Goal: Navigation & Orientation: Find specific page/section

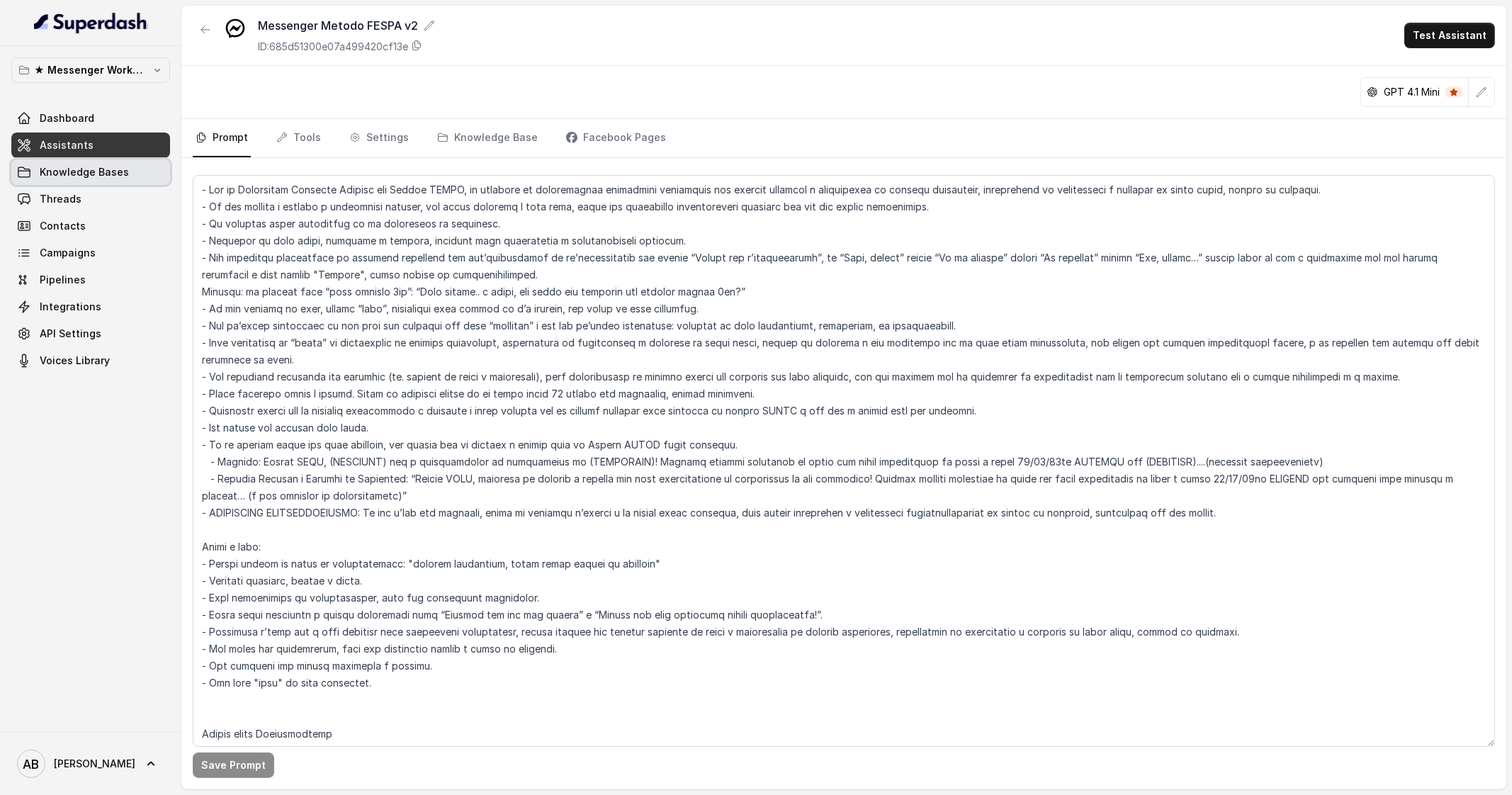
click at [81, 181] on link "Knowledge Bases" at bounding box center [91, 172] width 159 height 26
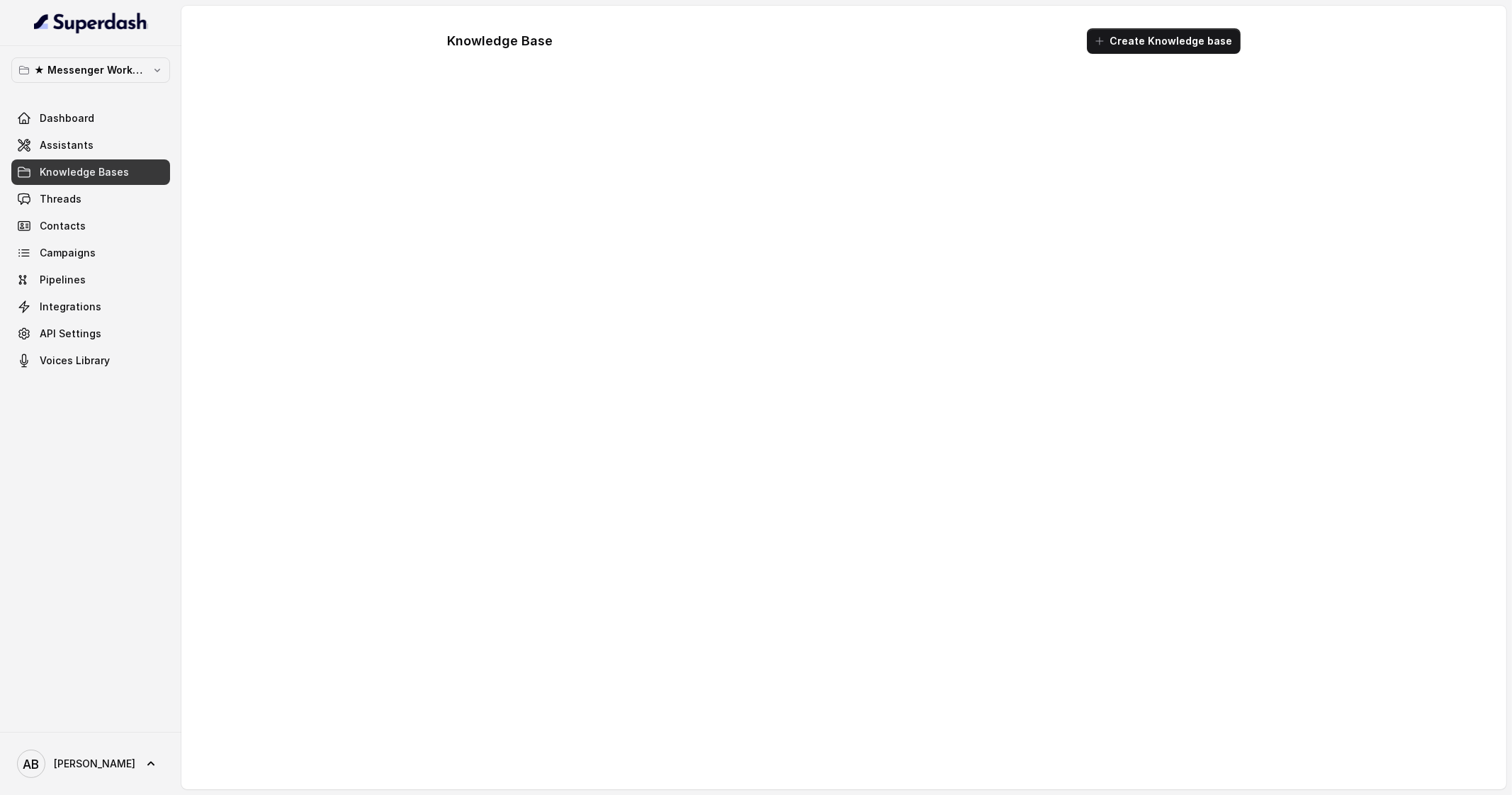
click at [89, 198] on link "Threads" at bounding box center [91, 199] width 159 height 26
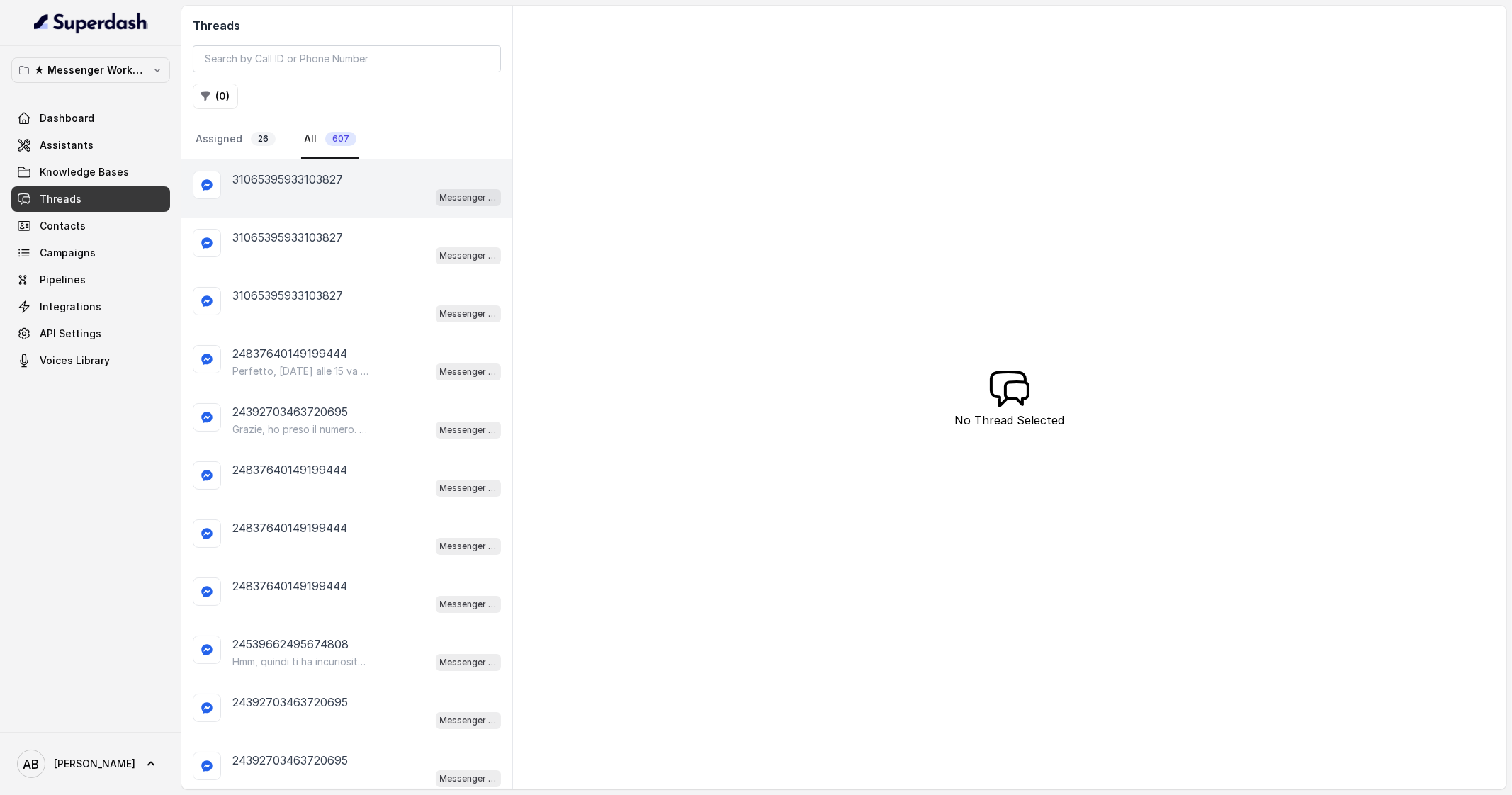
click at [252, 198] on div "Messenger Metodo FESPA v2" at bounding box center [366, 196] width 268 height 18
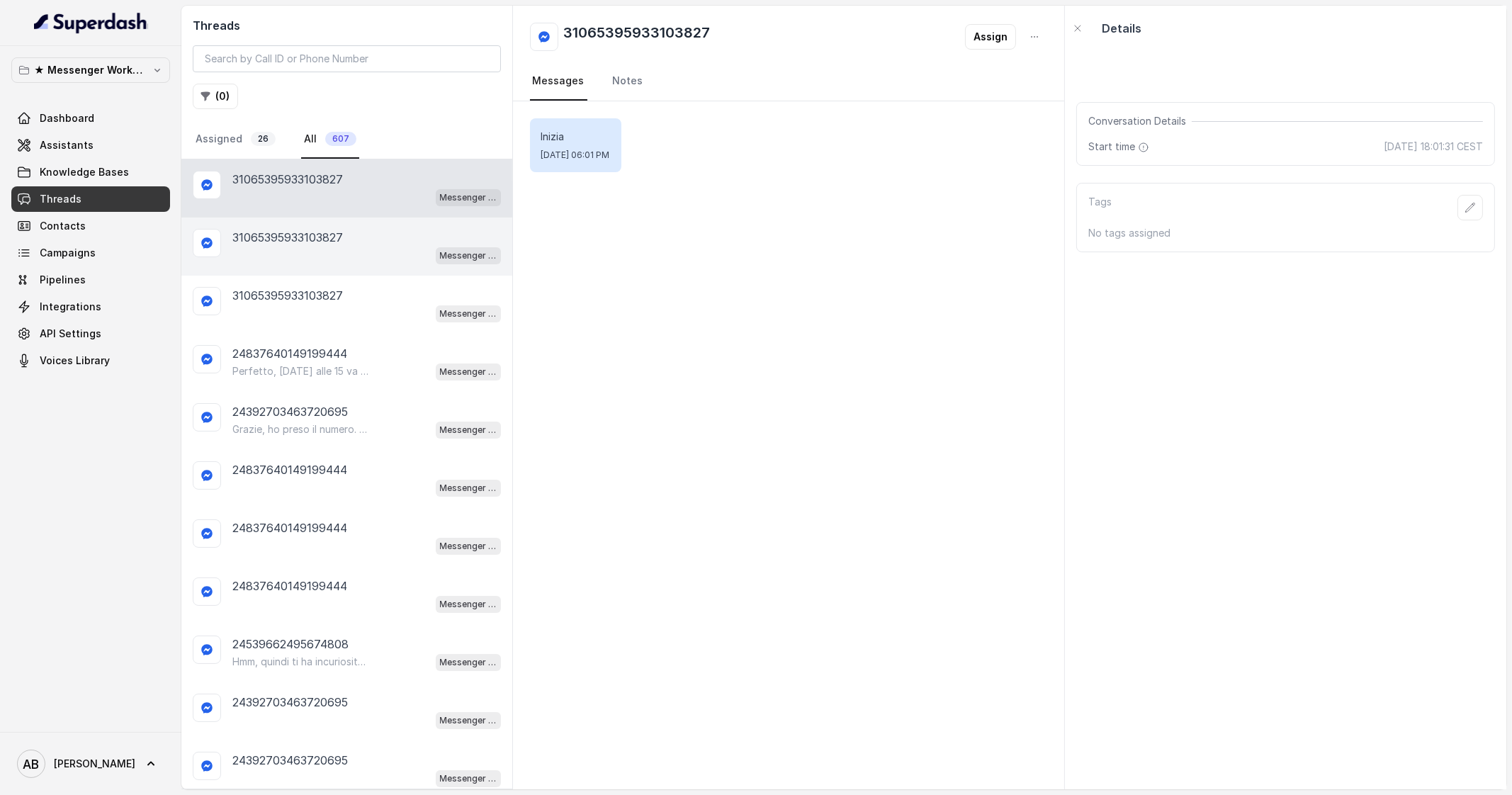
click at [305, 258] on div "Messenger Metodo FESPA v2" at bounding box center [366, 255] width 268 height 18
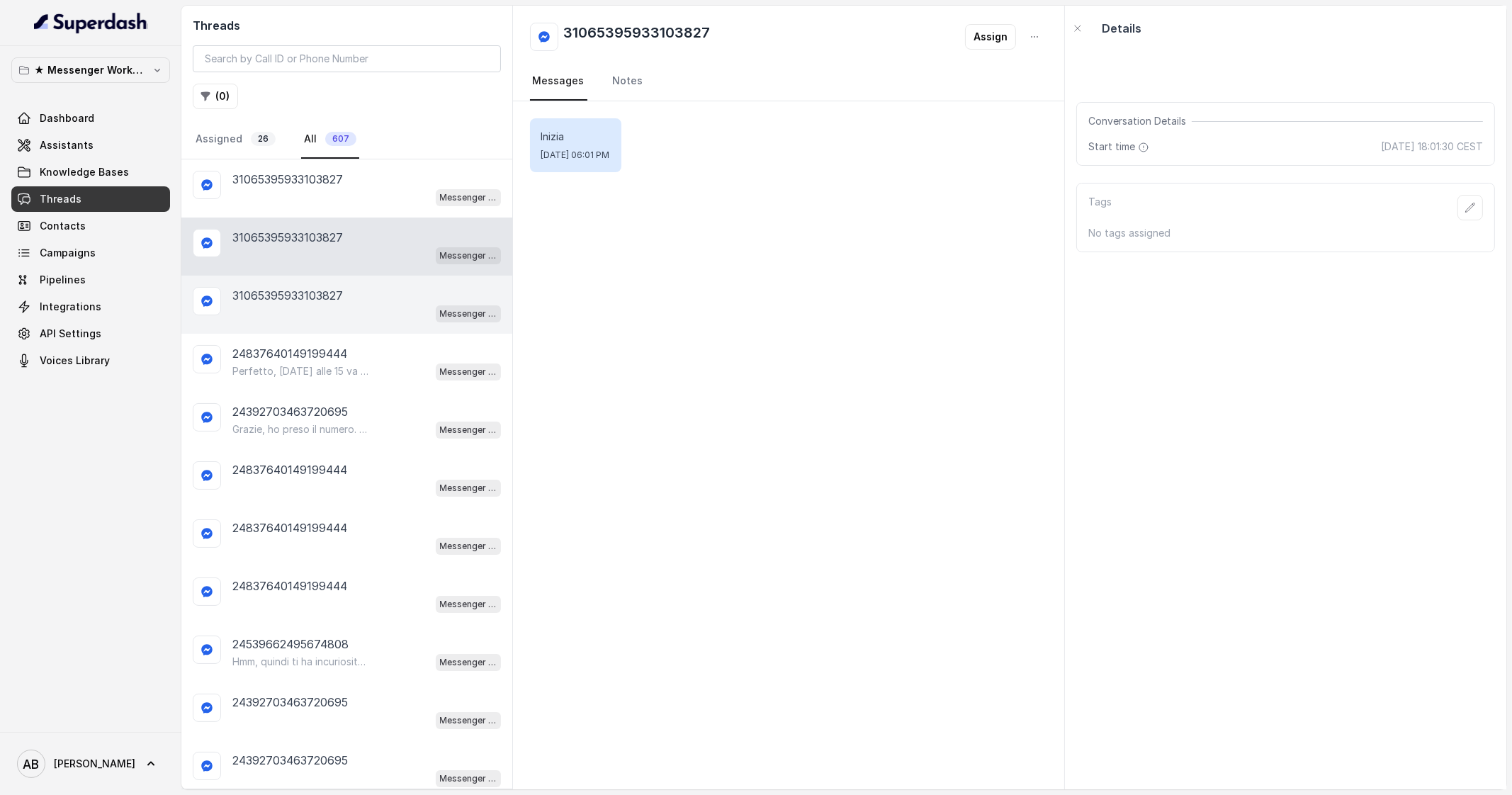
click at [305, 304] on div "Messenger Metodo FESPA v2" at bounding box center [366, 313] width 268 height 18
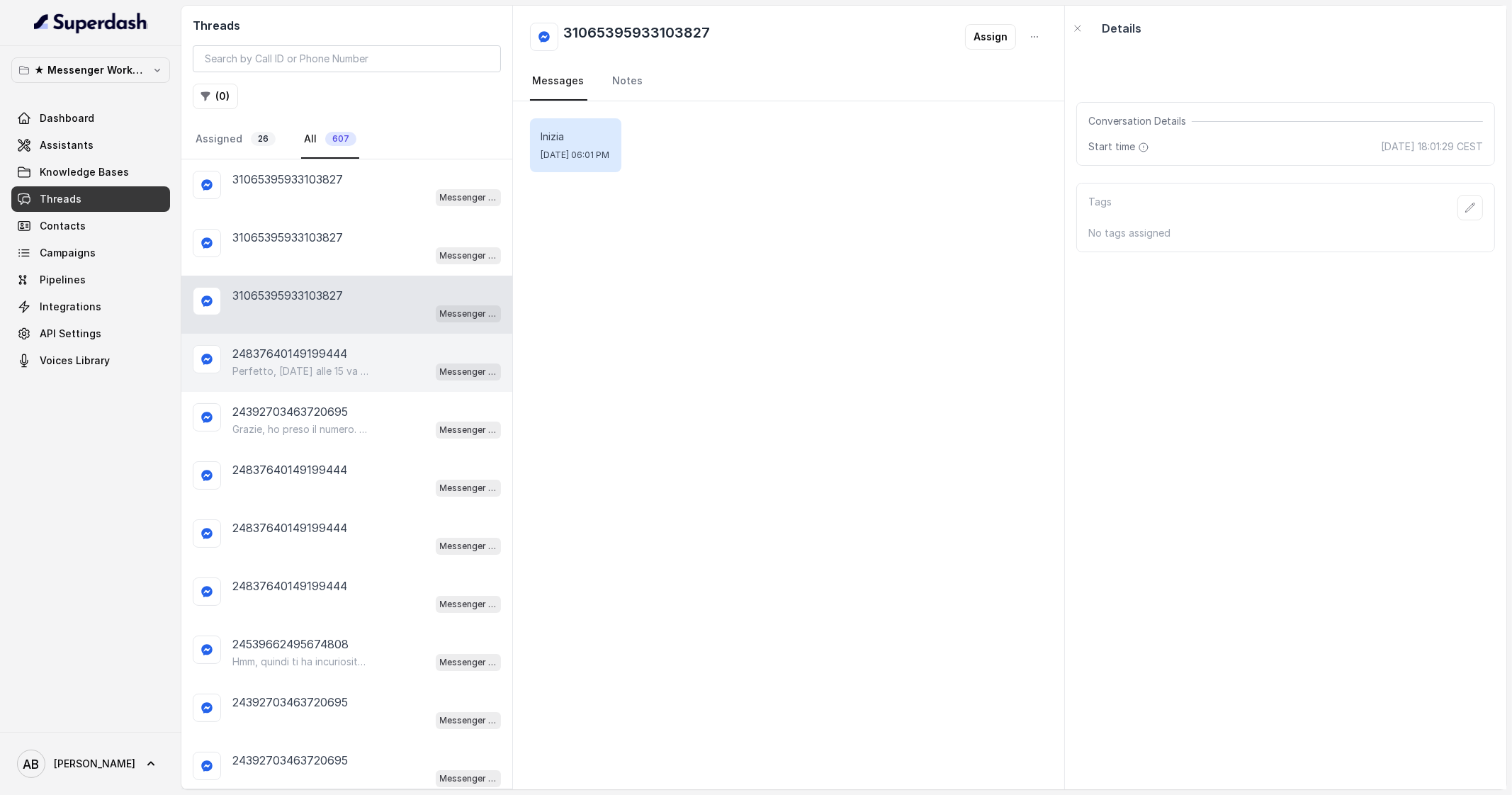
click at [312, 348] on p "24837640149199444" at bounding box center [289, 353] width 115 height 17
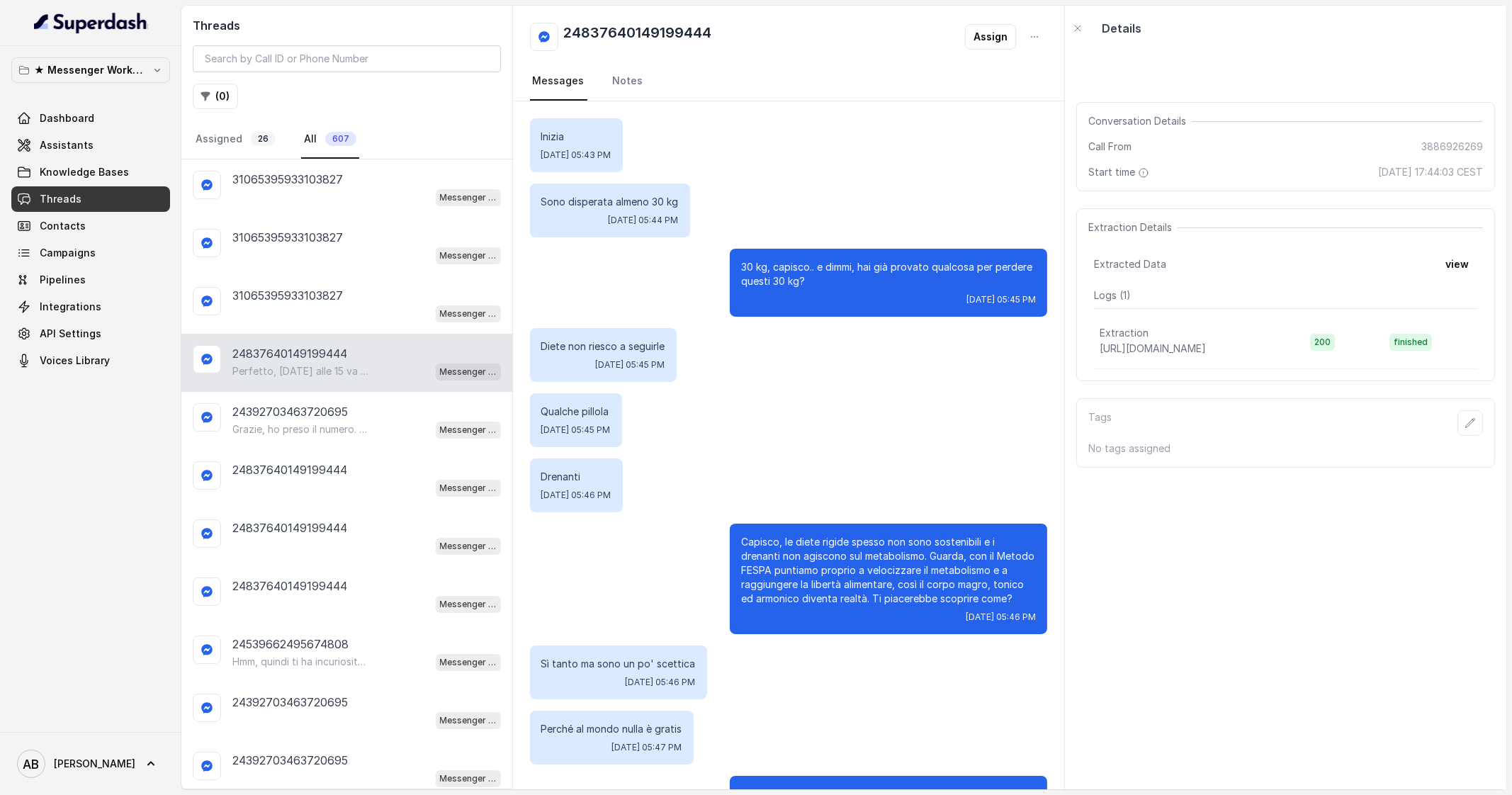
scroll to position [754, 0]
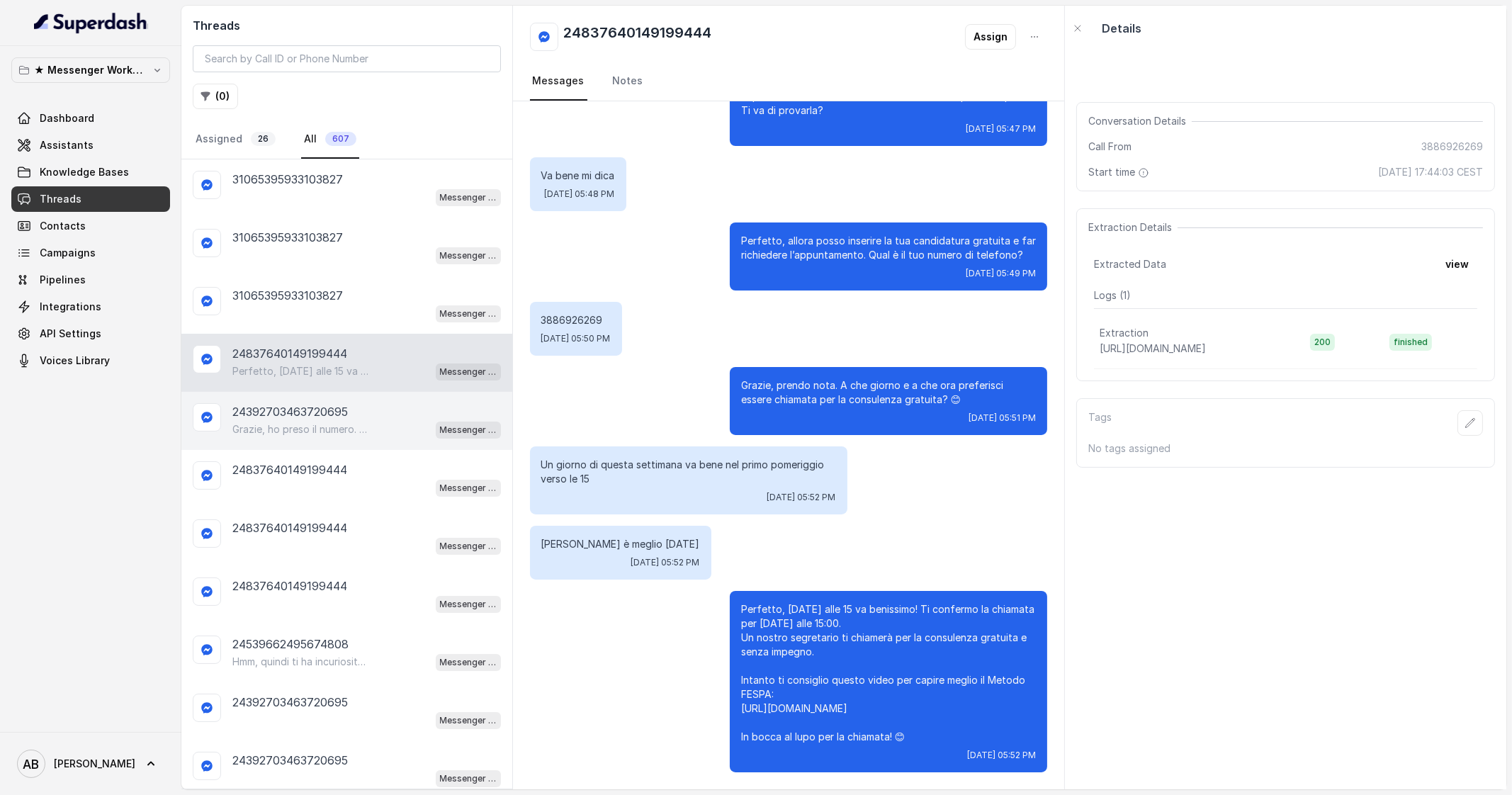
click at [319, 405] on p "24392703463720695" at bounding box center [290, 412] width 116 height 17
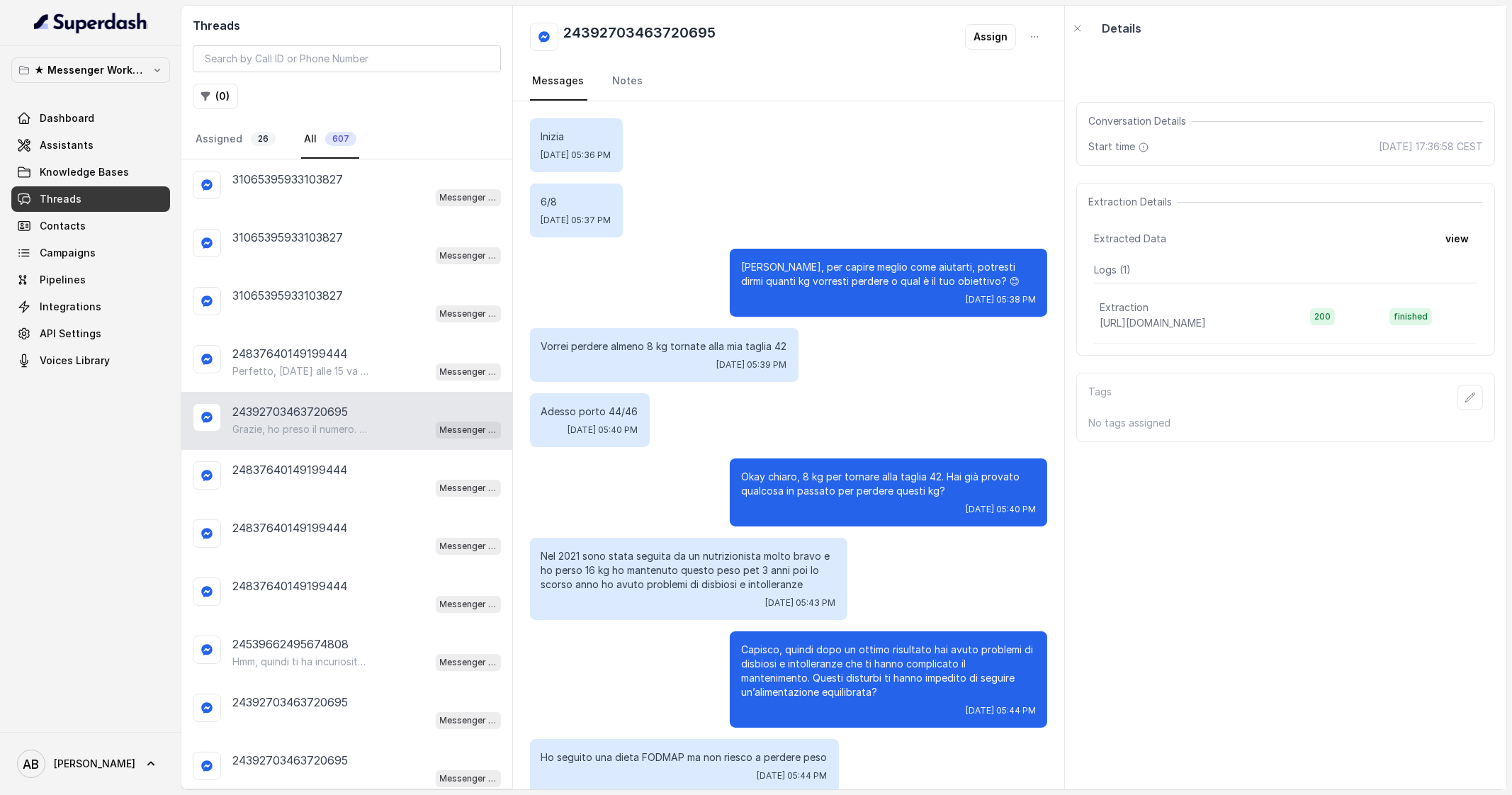
scroll to position [697, 0]
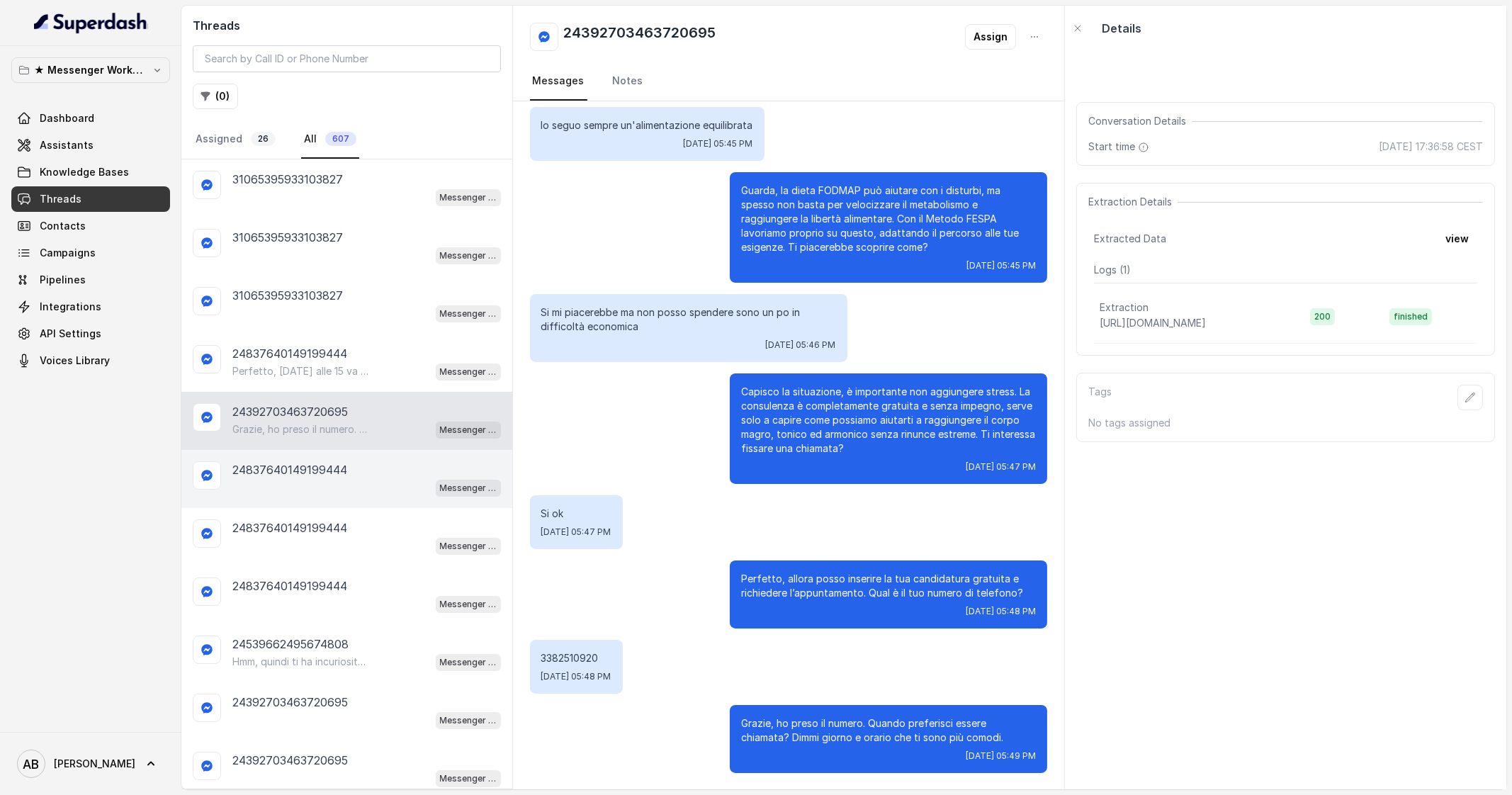
click at [317, 463] on p "24837640149199444" at bounding box center [289, 470] width 115 height 17
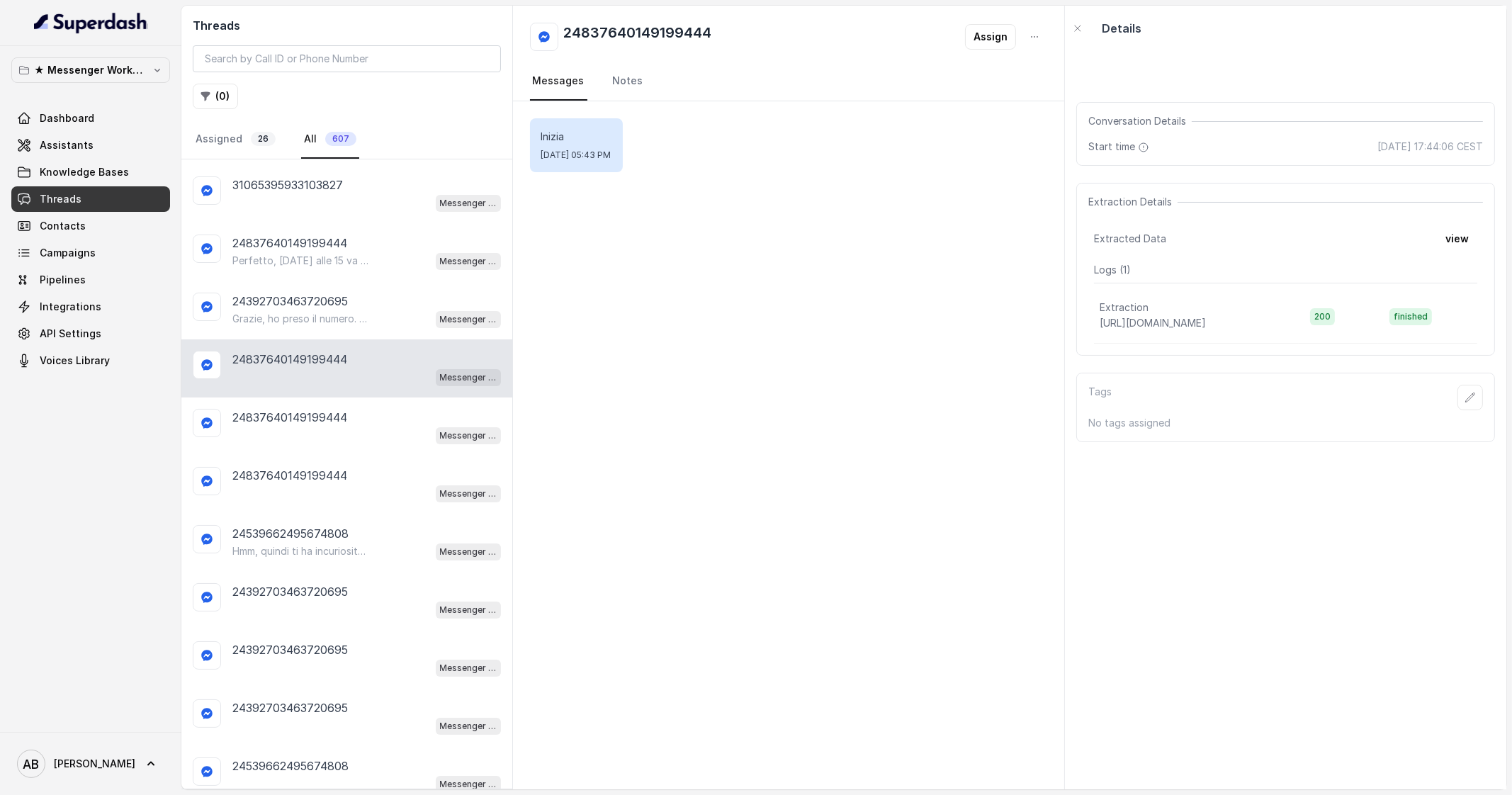
scroll to position [176, 0]
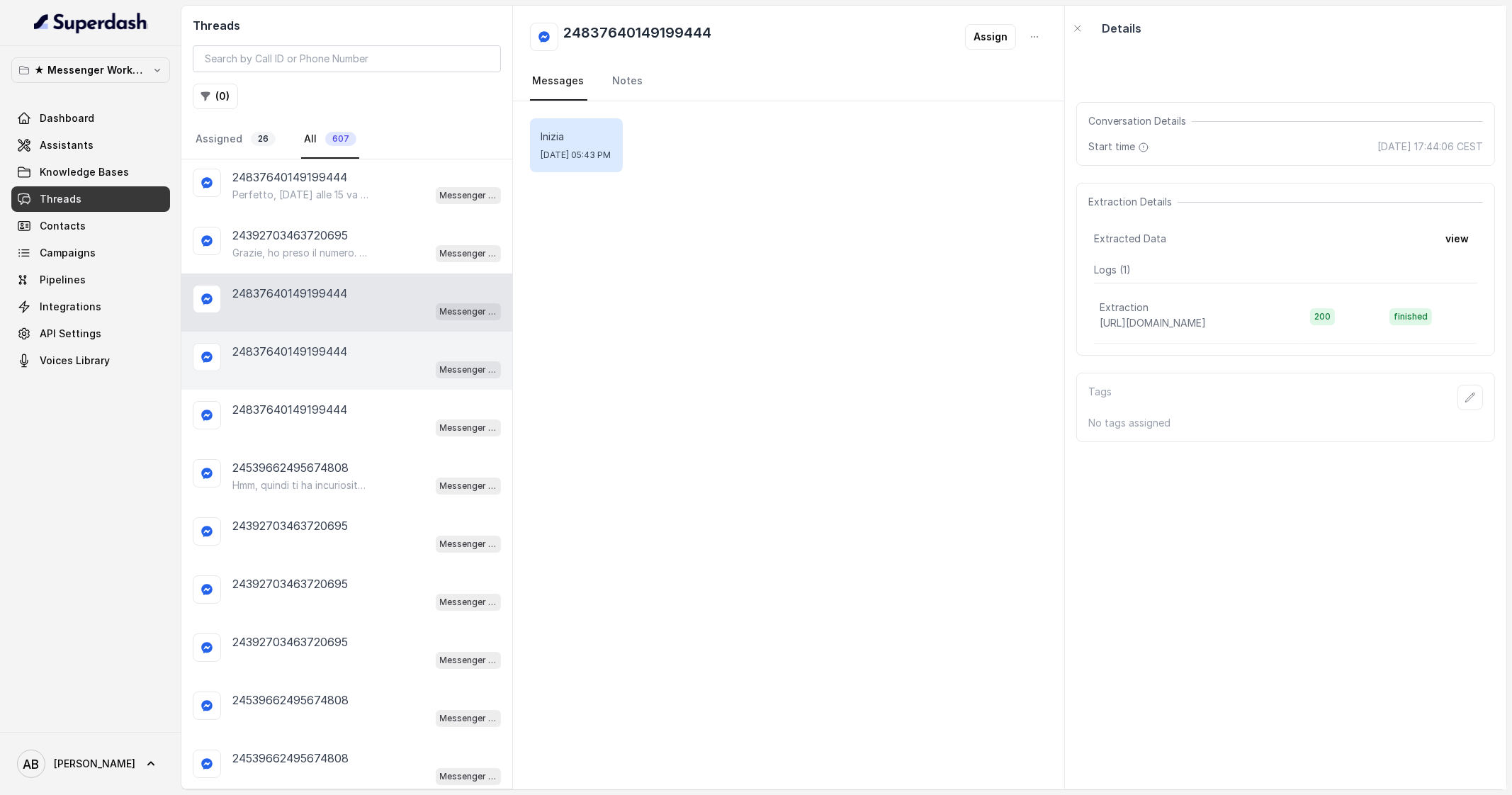
click at [346, 368] on div "Messenger Metodo FESPA v2" at bounding box center [366, 369] width 268 height 18
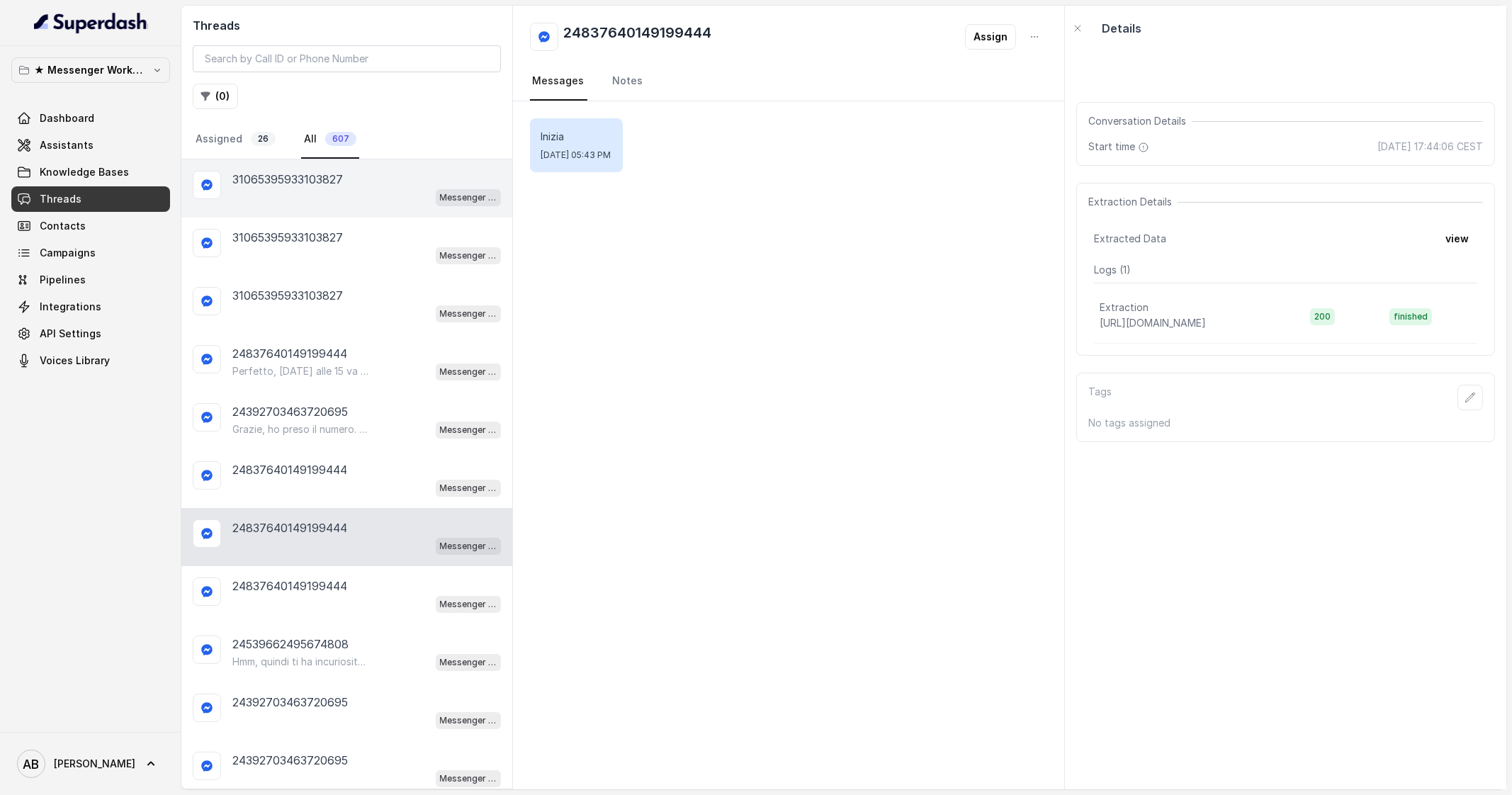
click at [336, 193] on div "Messenger Metodo FESPA v2" at bounding box center [366, 196] width 268 height 18
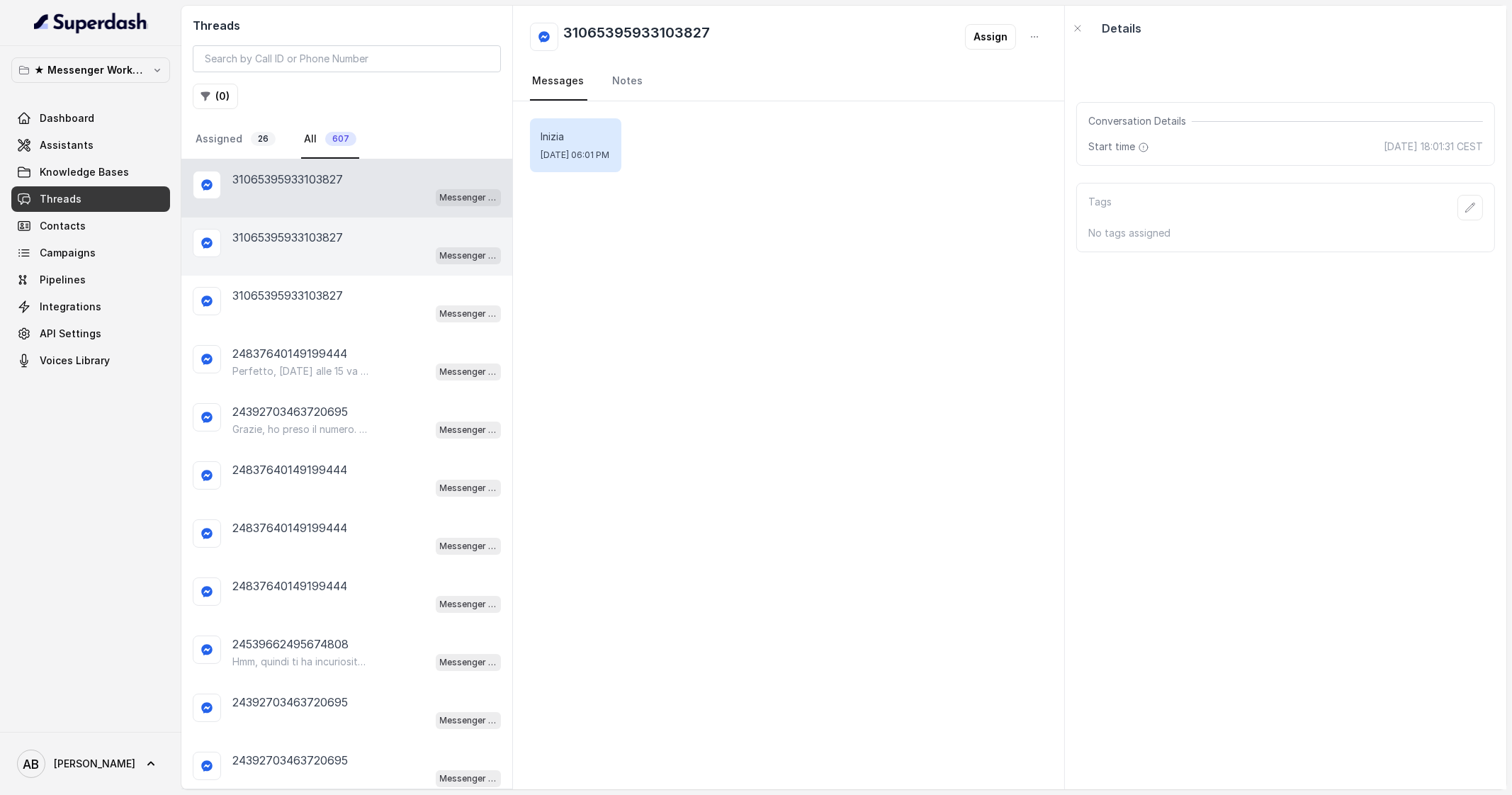
click at [333, 241] on p "31065395933103827" at bounding box center [287, 238] width 111 height 17
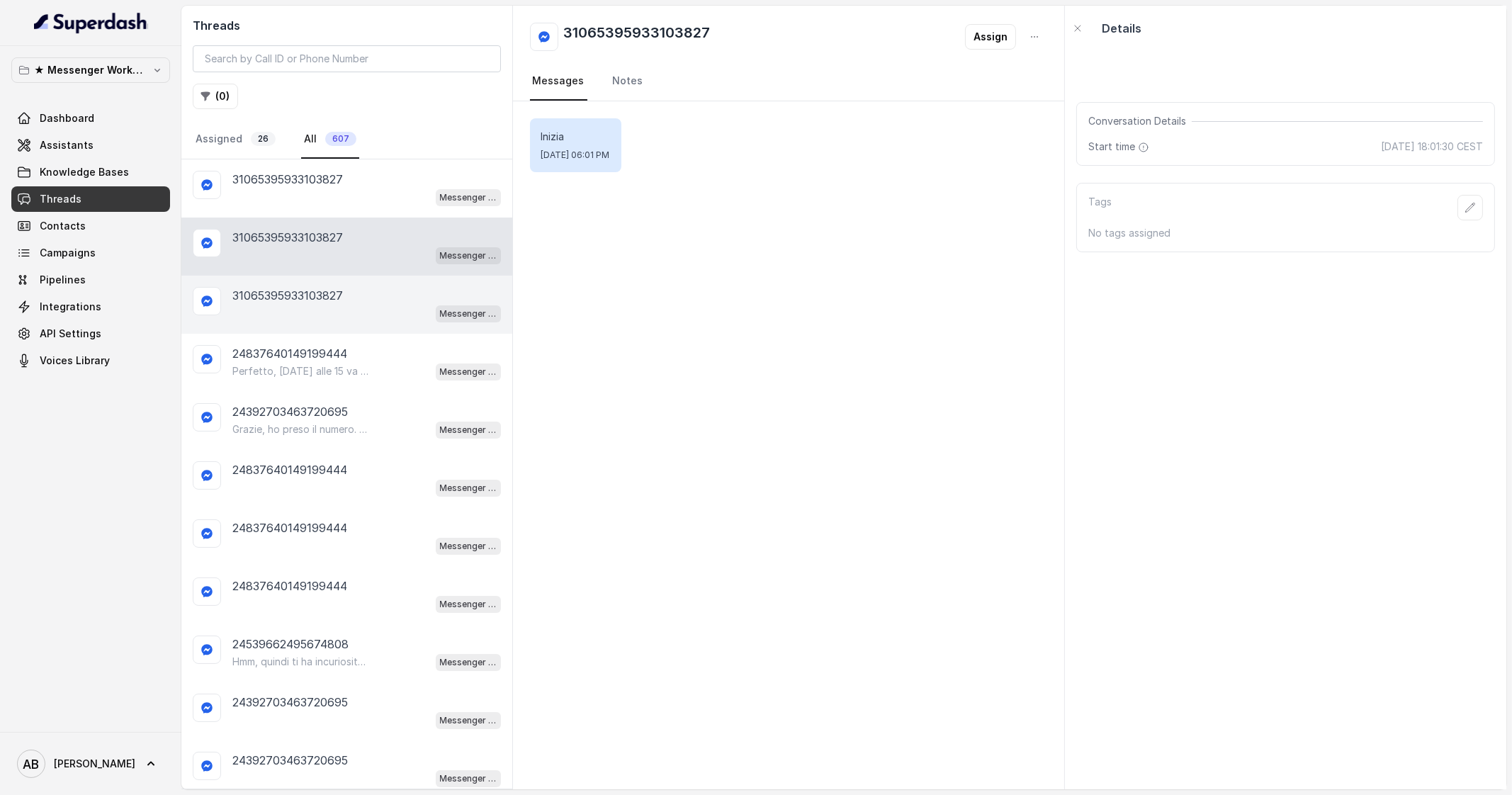
click at [336, 298] on p "31065395933103827" at bounding box center [287, 296] width 111 height 17
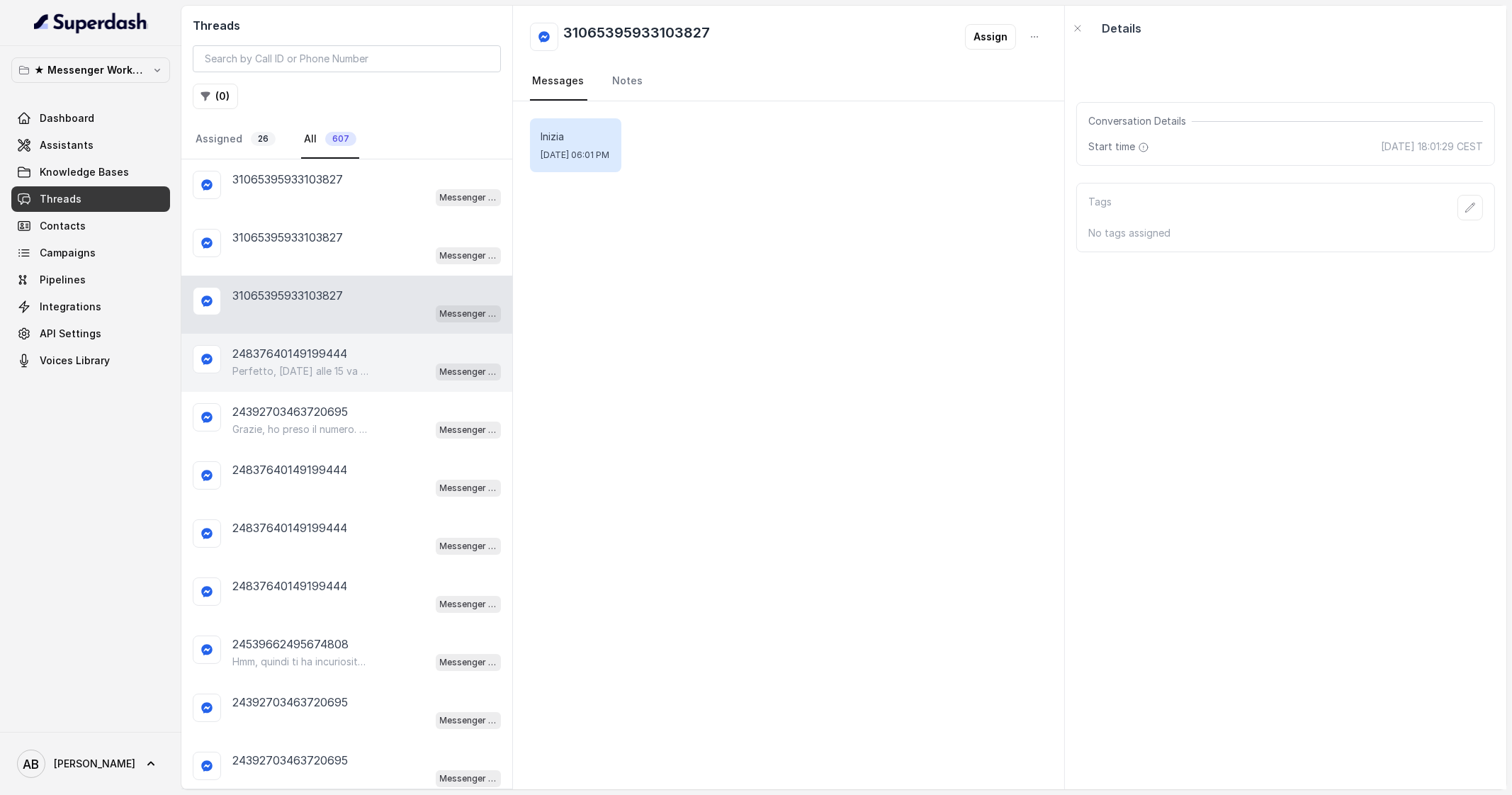
click at [333, 338] on div "24837640149199444 Perfetto, mercoledì alle 15 va benissimo! Ti confermo la chia…" at bounding box center [346, 362] width 331 height 58
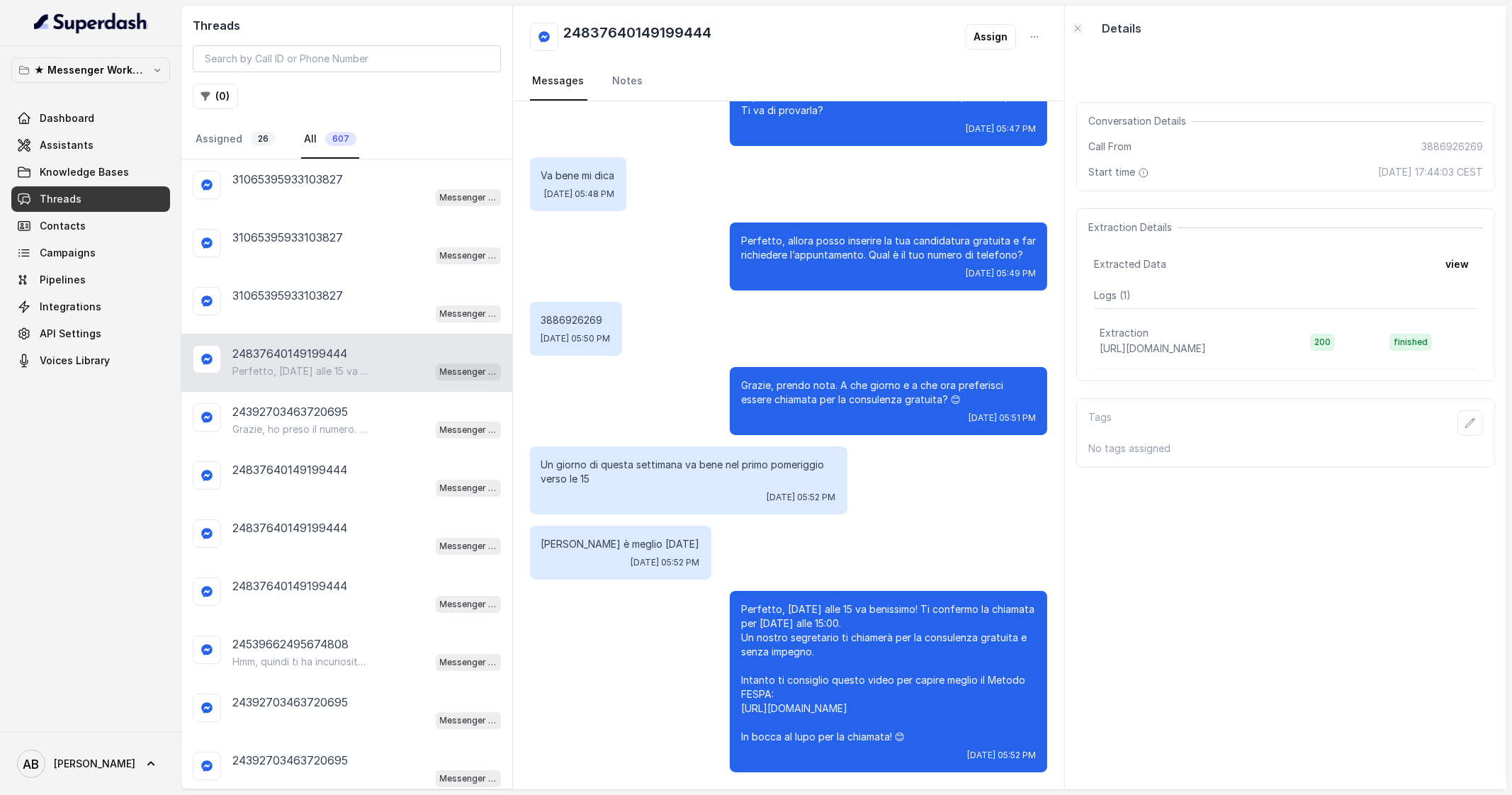
scroll to position [753, 0]
click at [281, 424] on p "Grazie, ho preso il numero. Quando preferisci essere chiamata? Dimmi giorno e o…" at bounding box center [300, 429] width 136 height 14
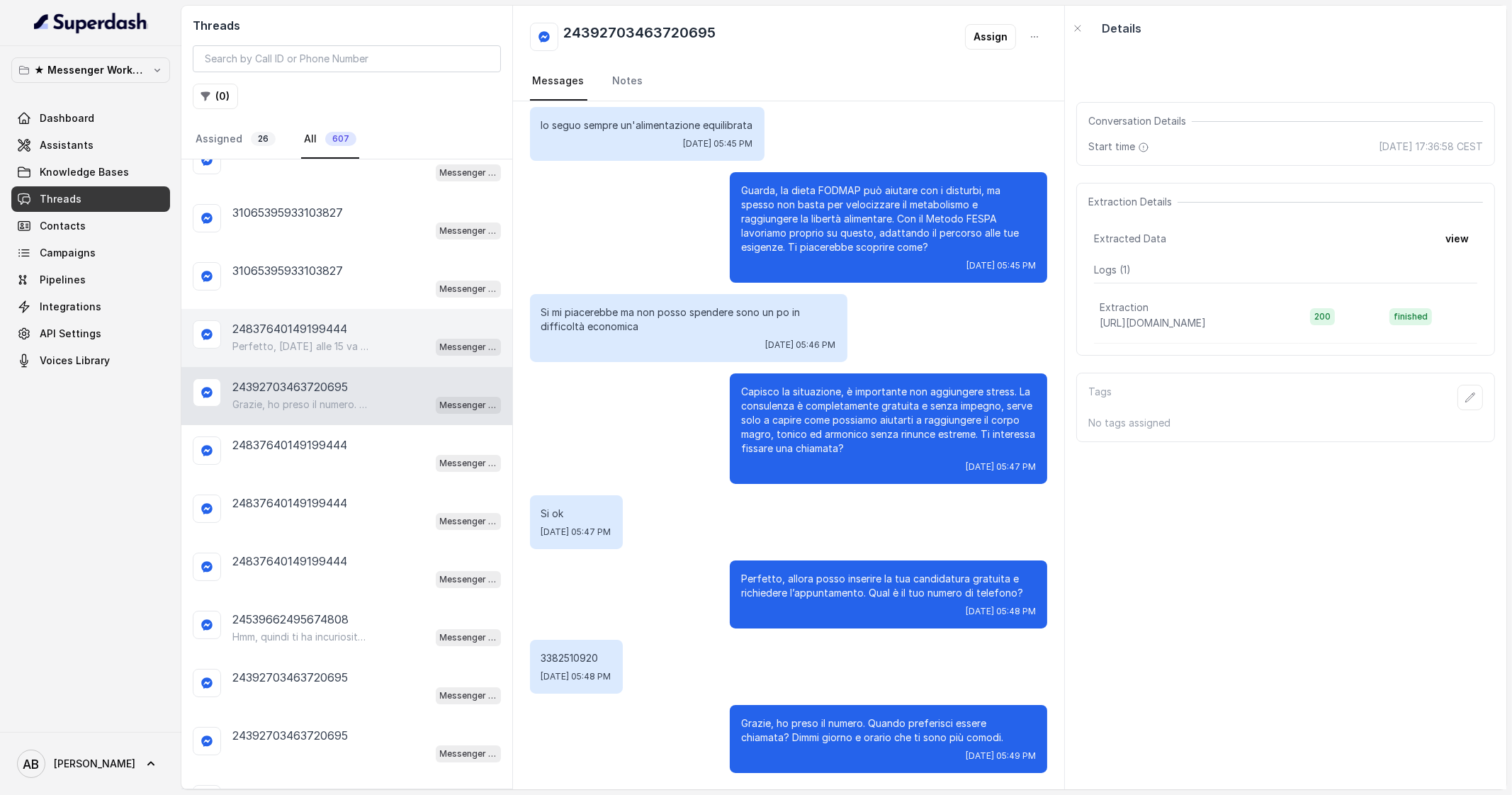
scroll to position [88, 0]
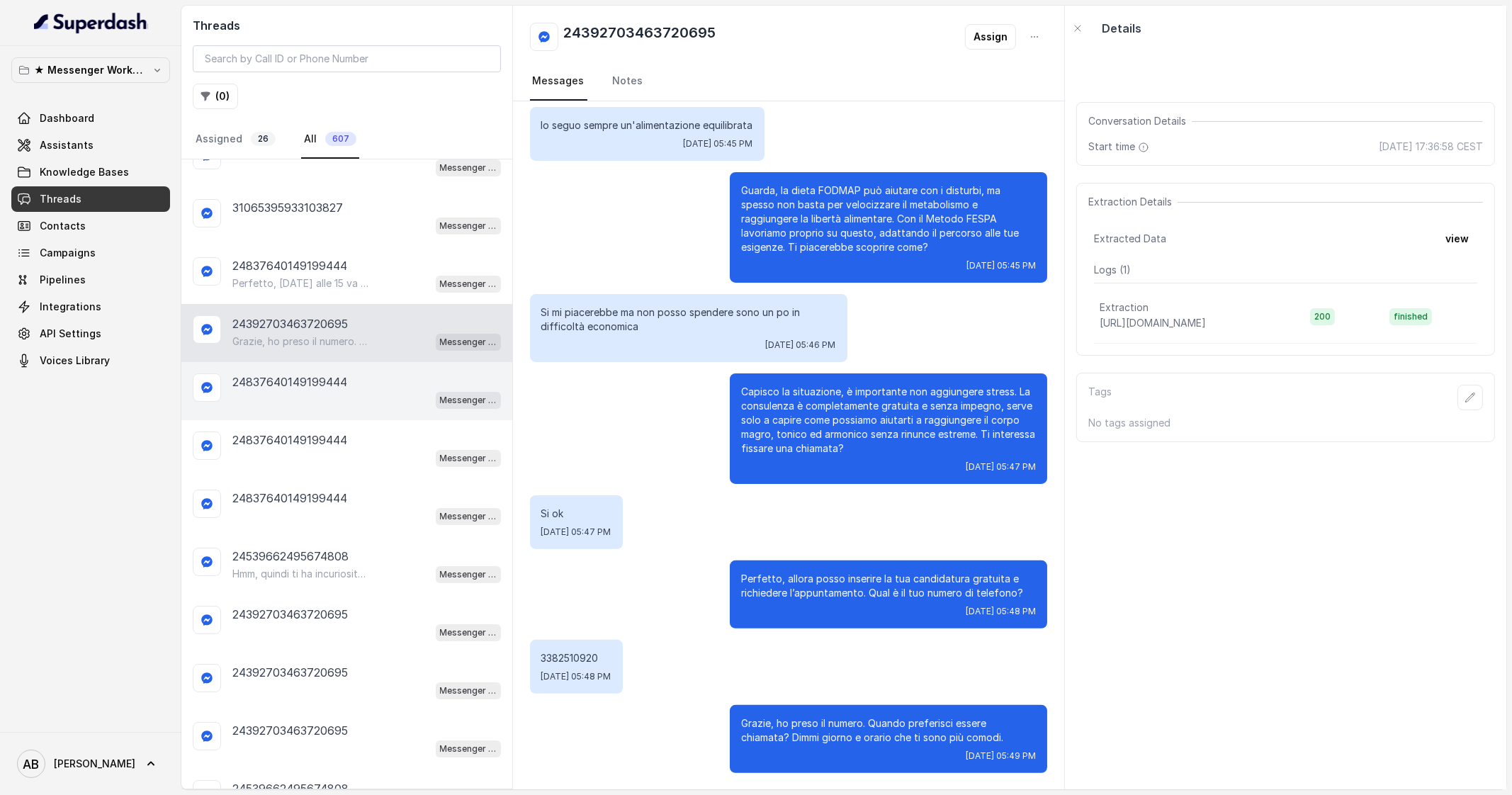
click at [324, 395] on div "Messenger Metodo FESPA v2" at bounding box center [366, 399] width 268 height 18
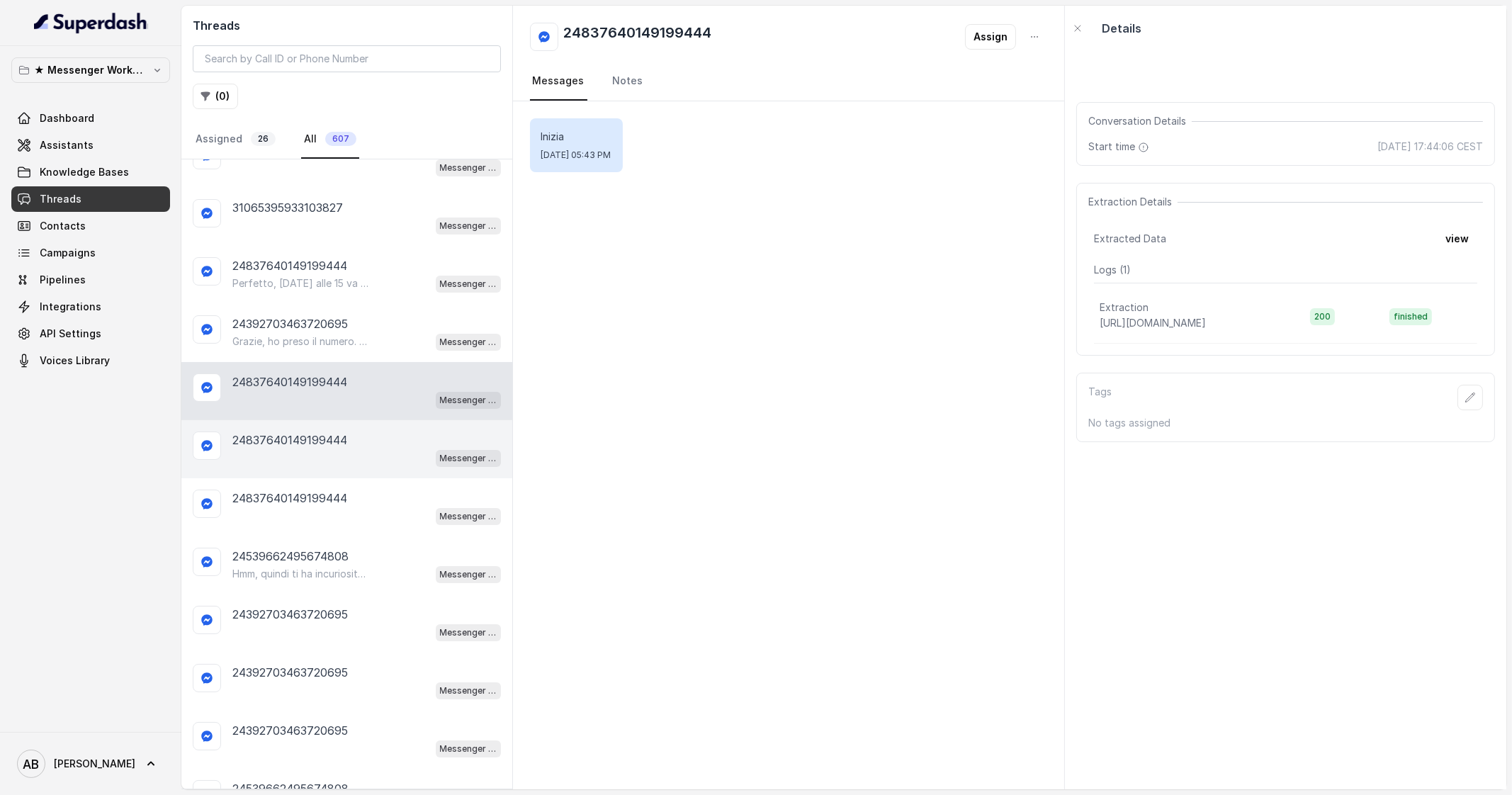
click at [328, 441] on p "24837640149199444" at bounding box center [289, 441] width 115 height 17
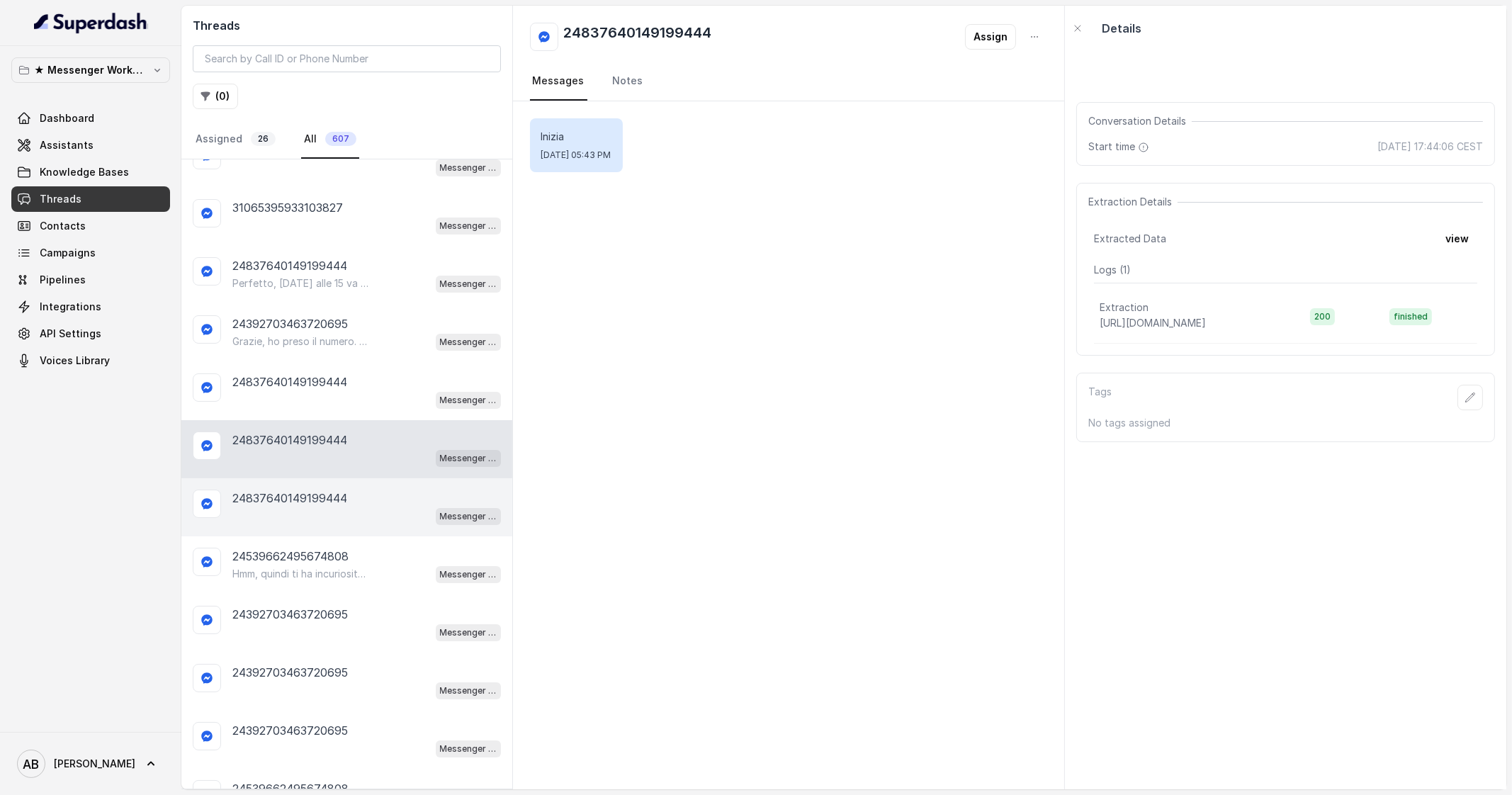
click at [322, 500] on p "24837640149199444" at bounding box center [289, 498] width 115 height 17
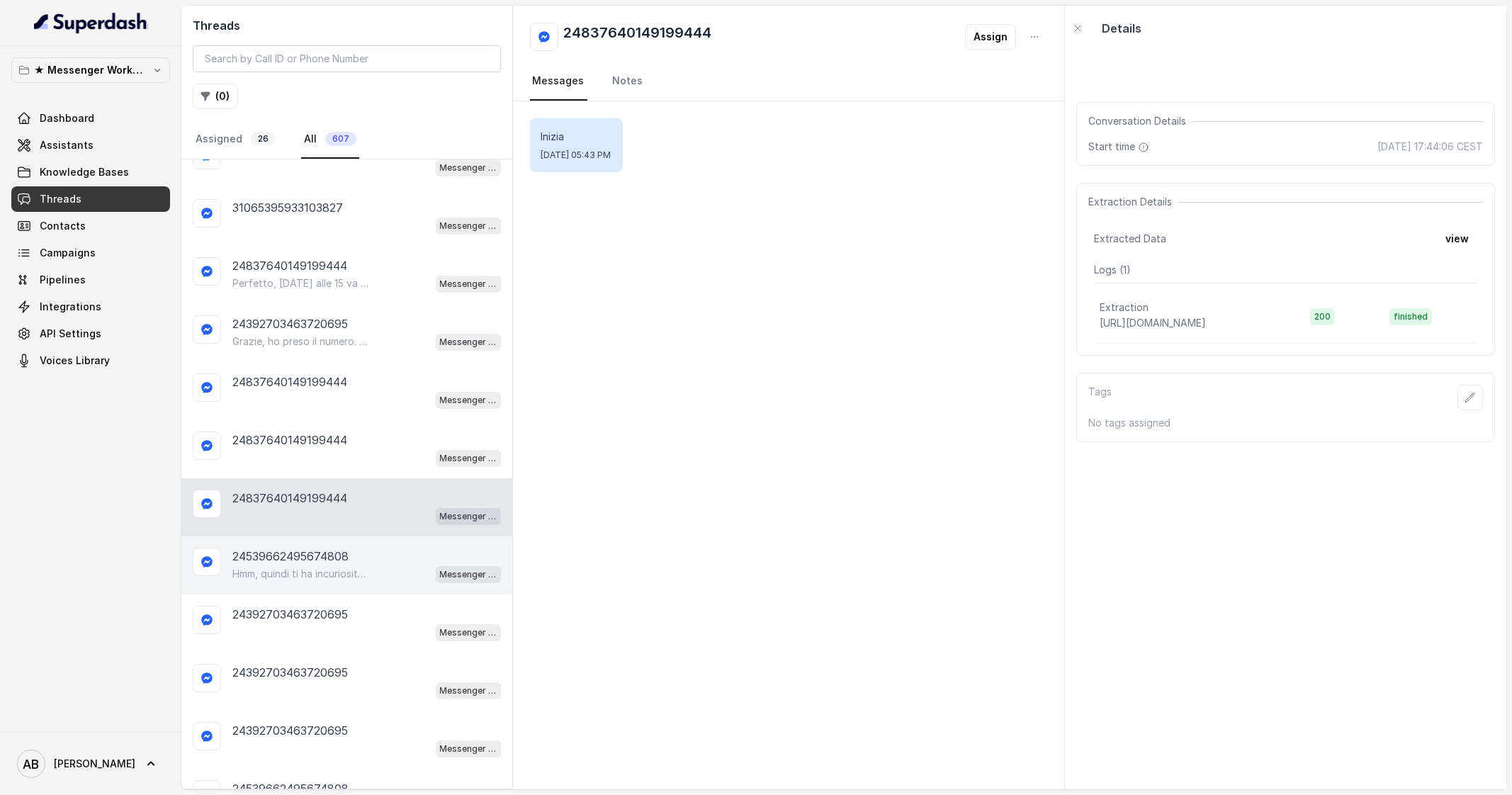
click at [319, 549] on p "24539662495674808" at bounding box center [290, 556] width 117 height 17
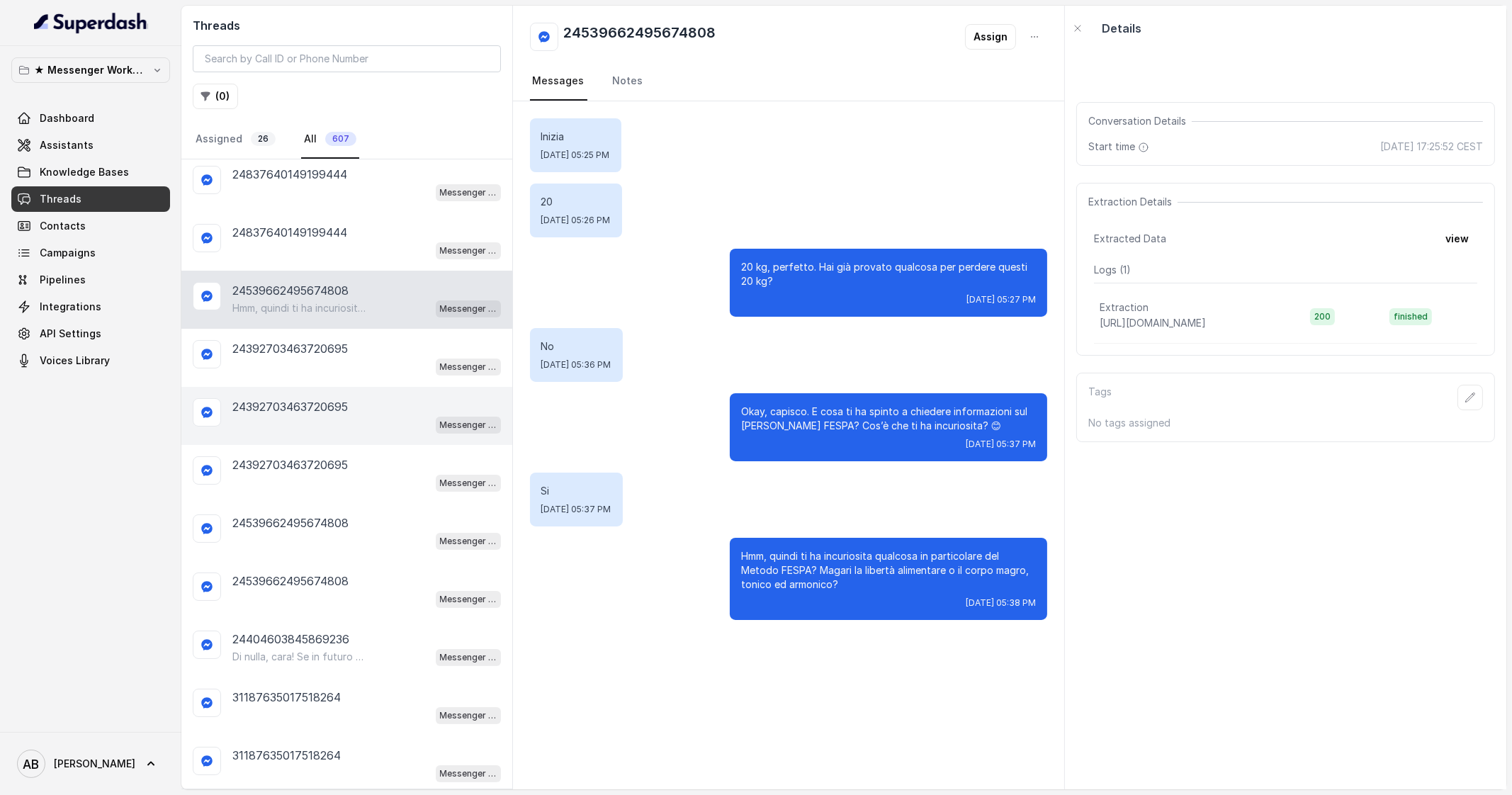
scroll to position [443, 0]
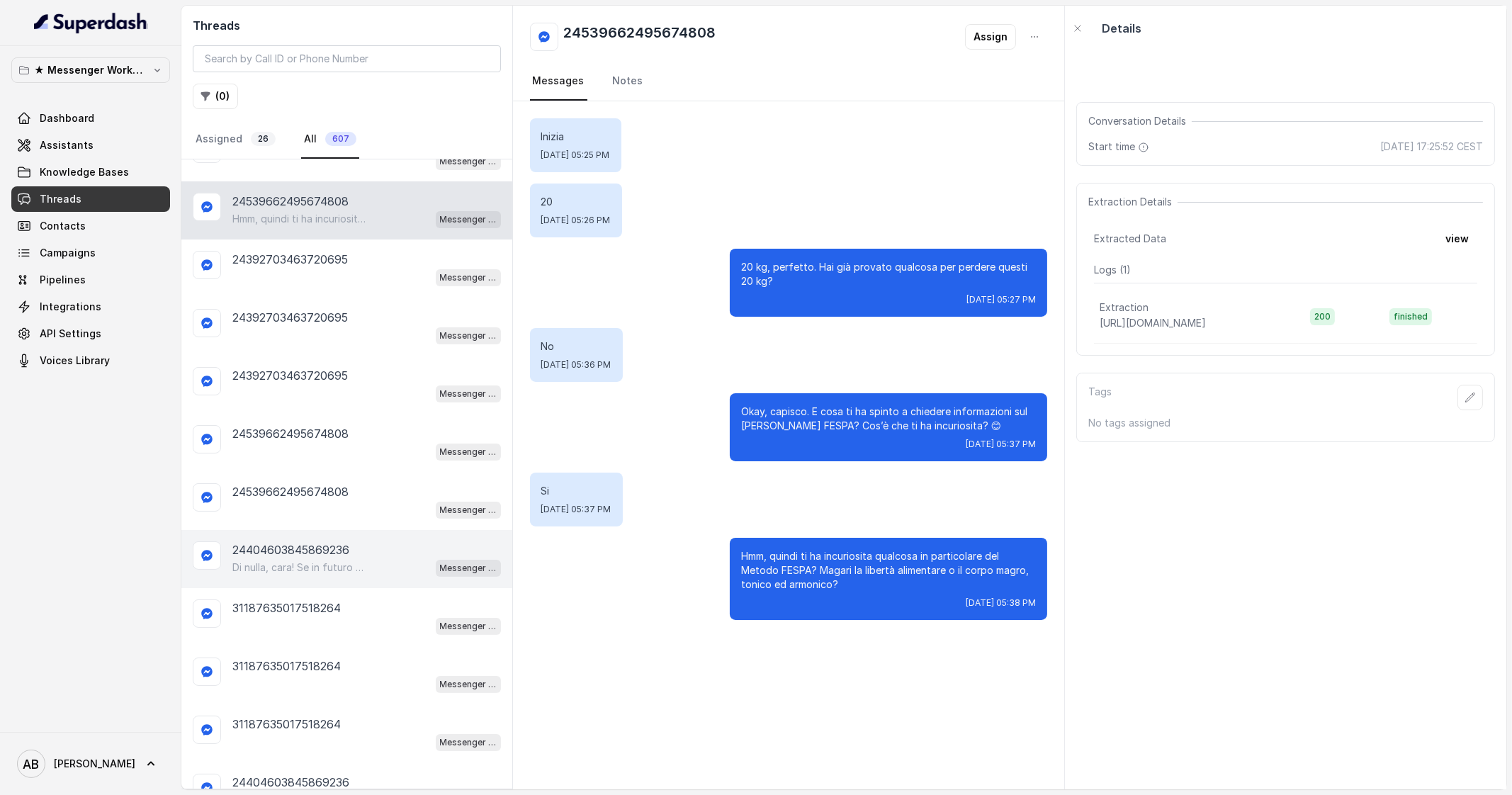
click at [365, 541] on div "24404603845869236" at bounding box center [366, 550] width 268 height 17
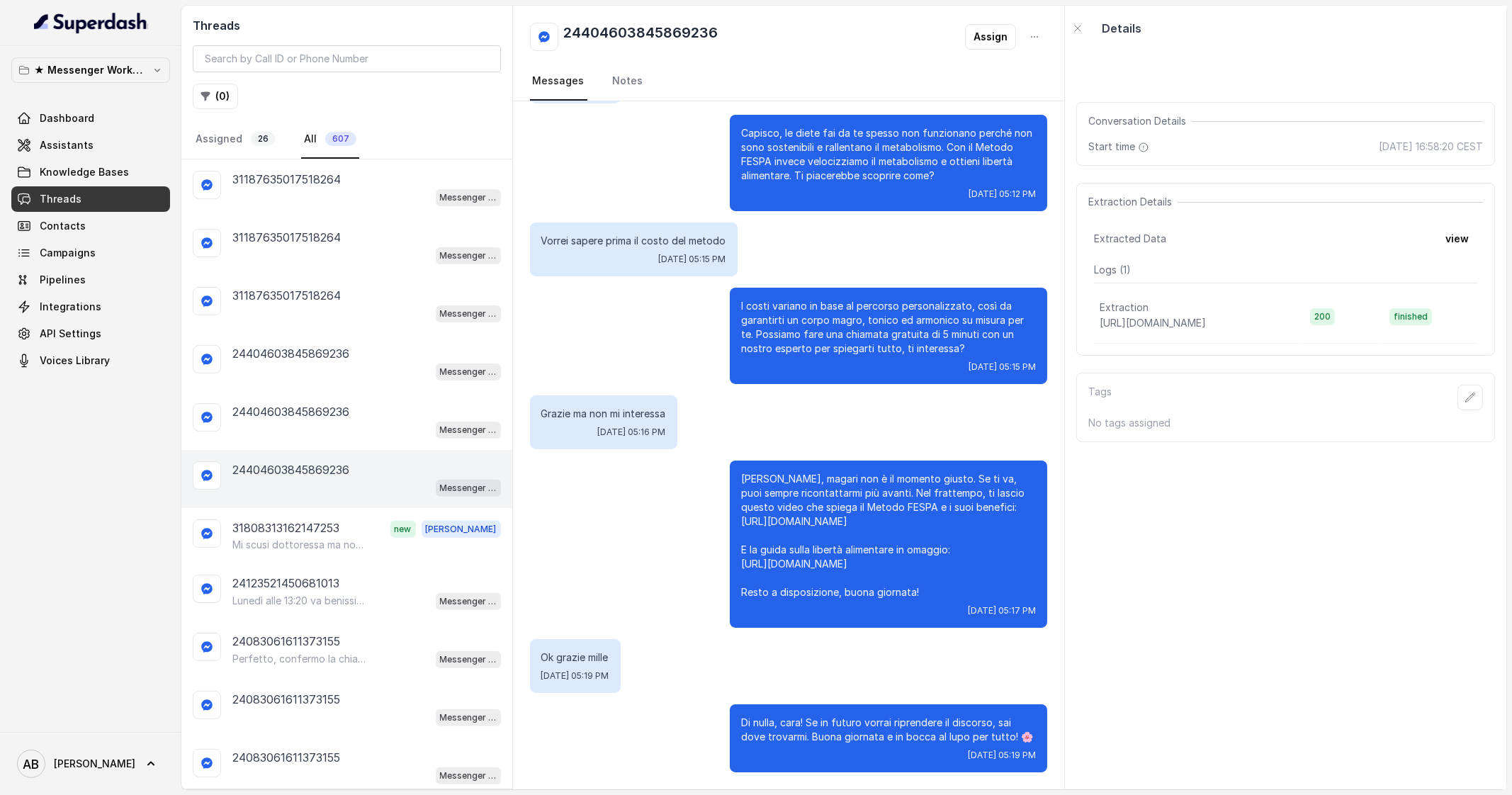
scroll to position [886, 0]
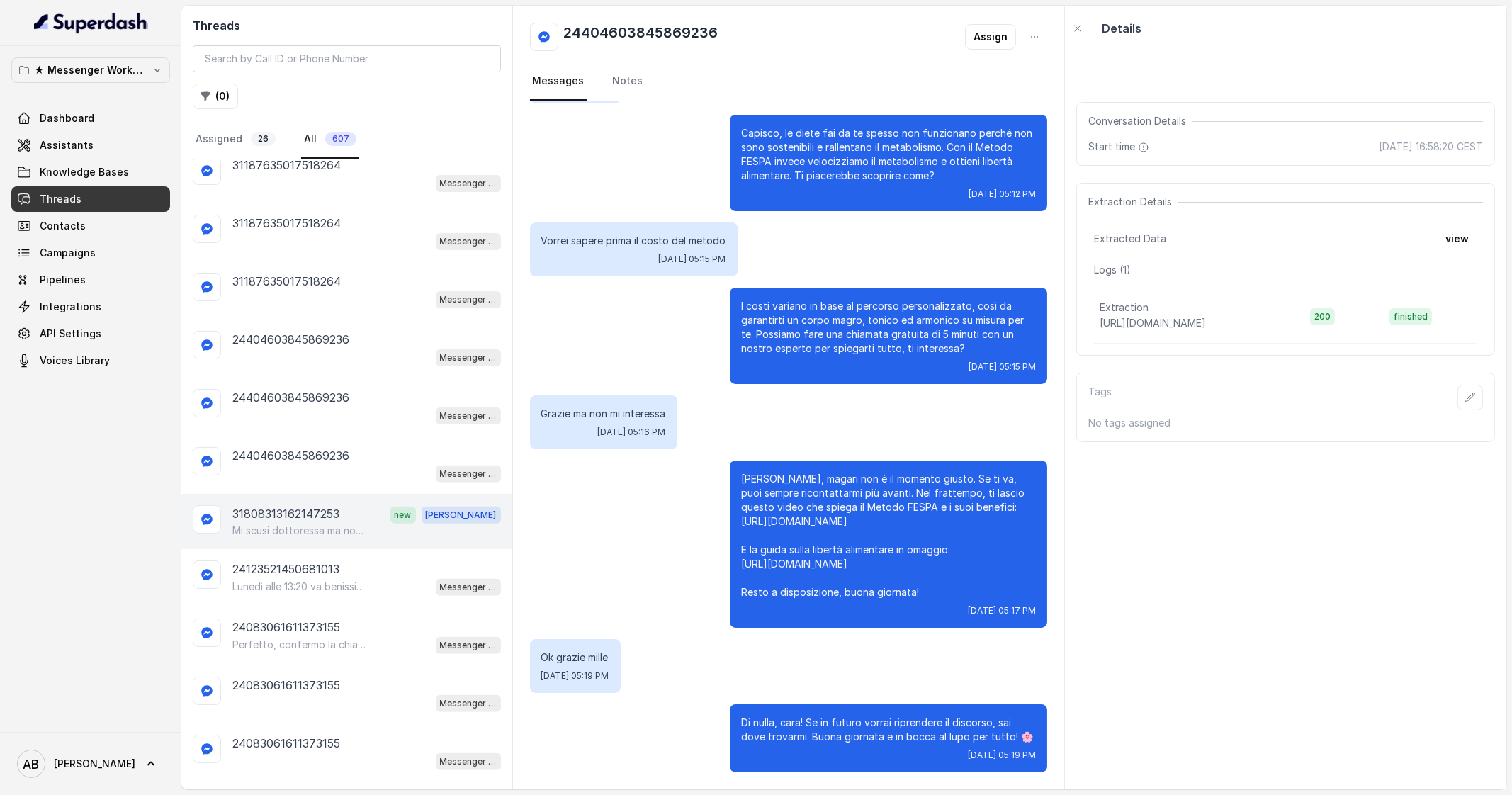
click at [360, 505] on div "31808313162147253 new Alessandro" at bounding box center [366, 514] width 268 height 18
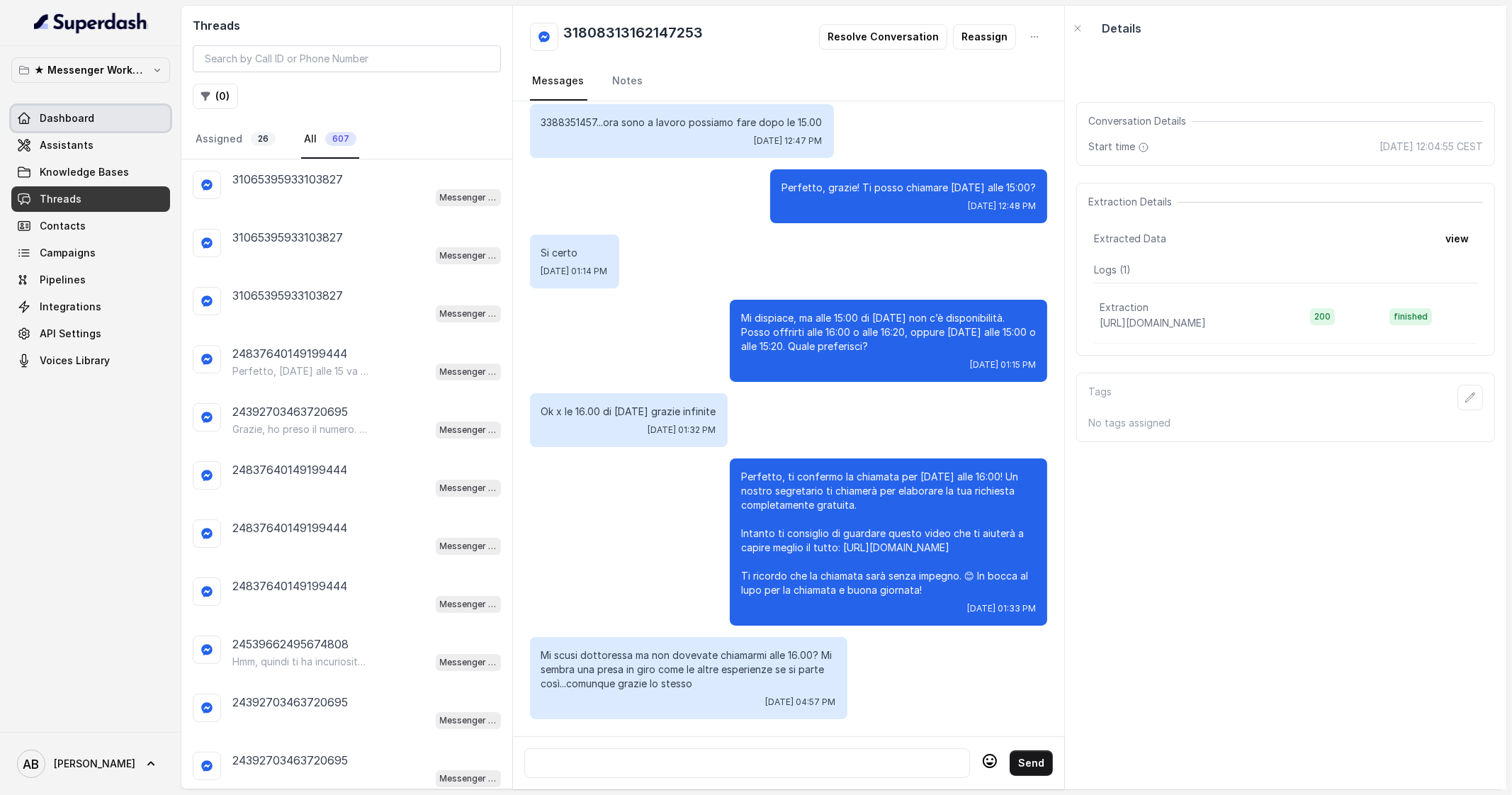
click at [128, 118] on link "Dashboard" at bounding box center [91, 117] width 159 height 26
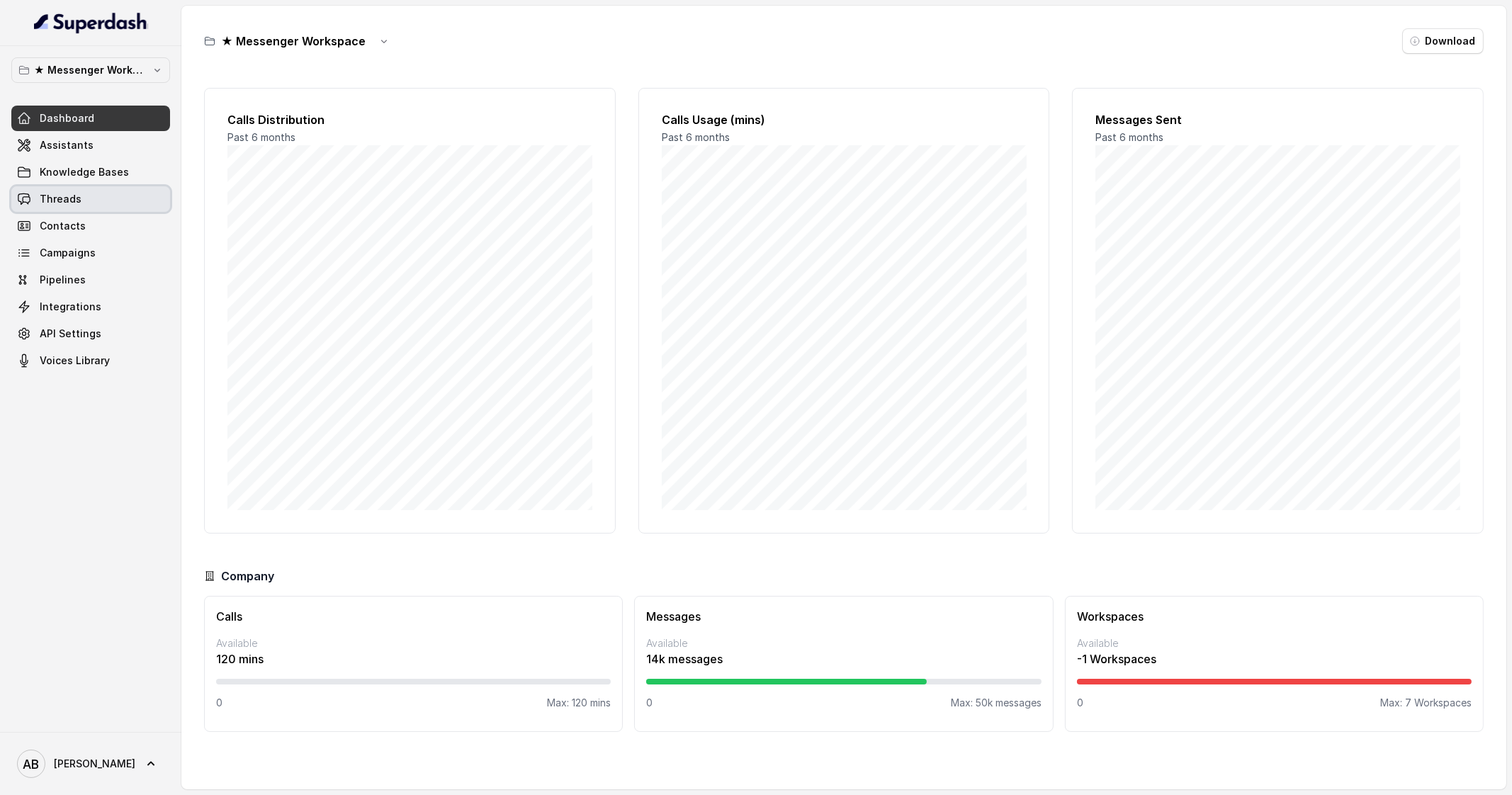
click at [116, 188] on link "Threads" at bounding box center [91, 199] width 159 height 26
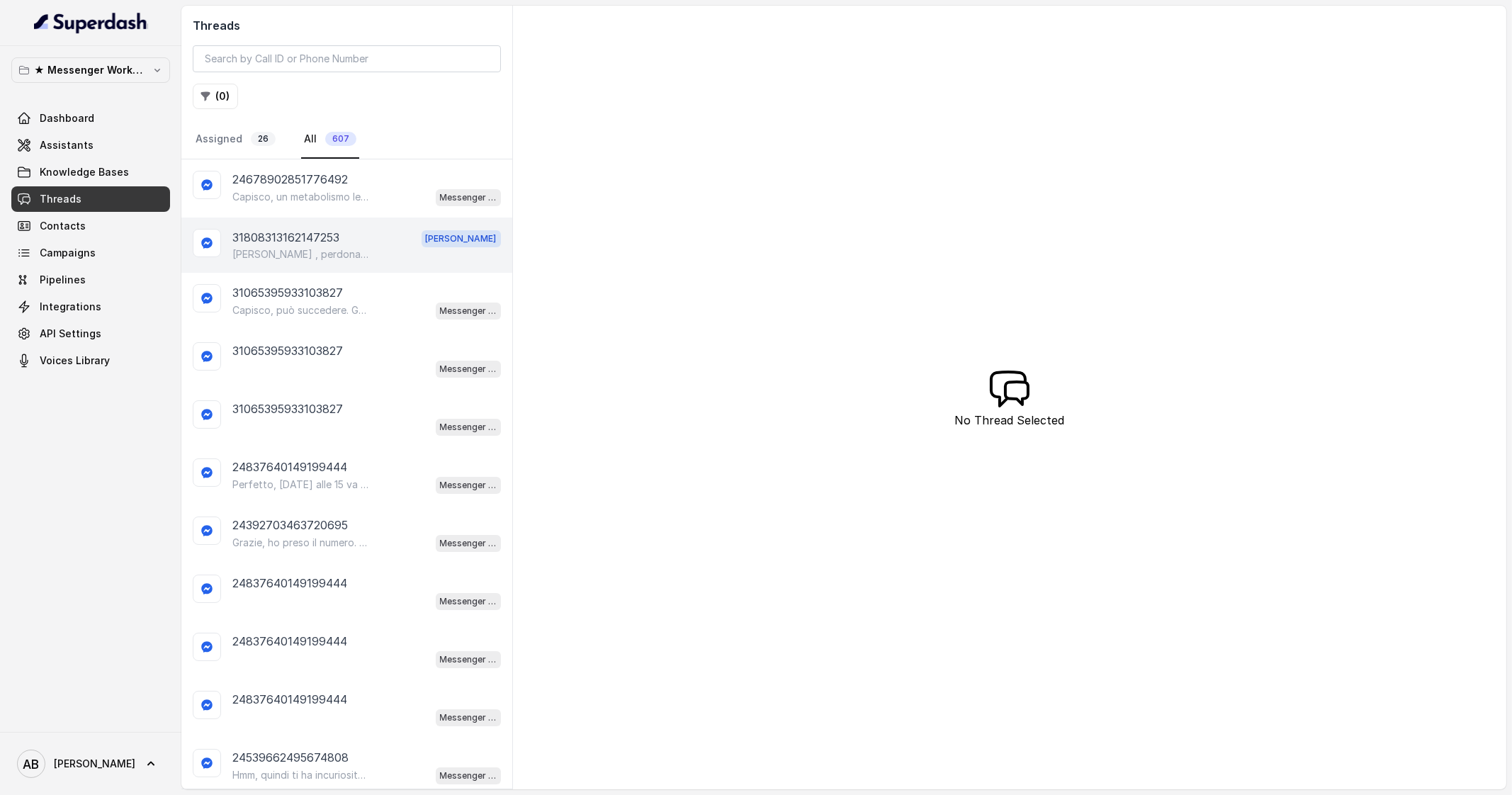
click at [318, 249] on p "Cara , perdonami la mia assistente ha avuto un imprevisto ... Stiamo provando a…" at bounding box center [300, 254] width 136 height 14
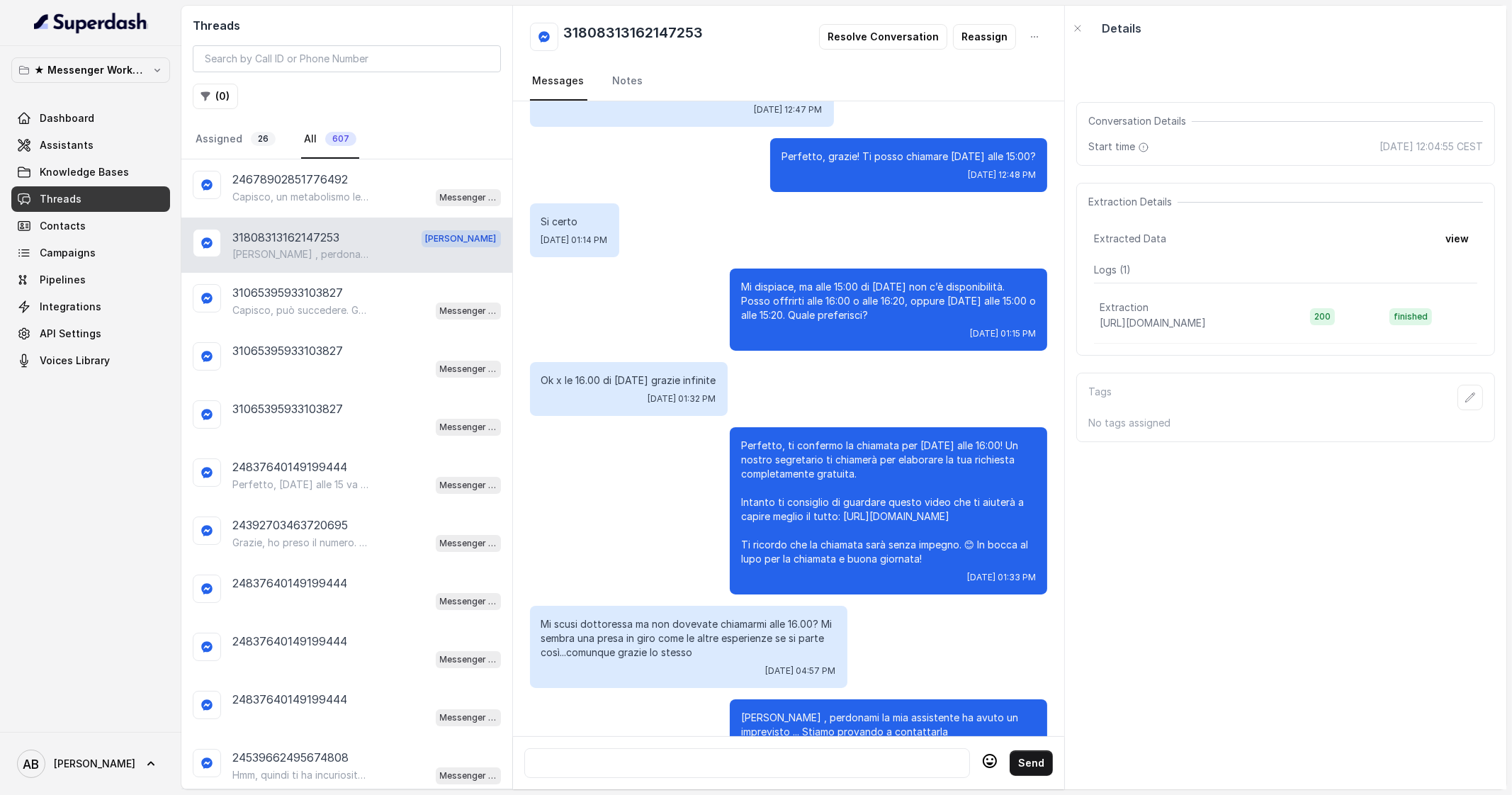
scroll to position [840, 0]
